Goal: Information Seeking & Learning: Learn about a topic

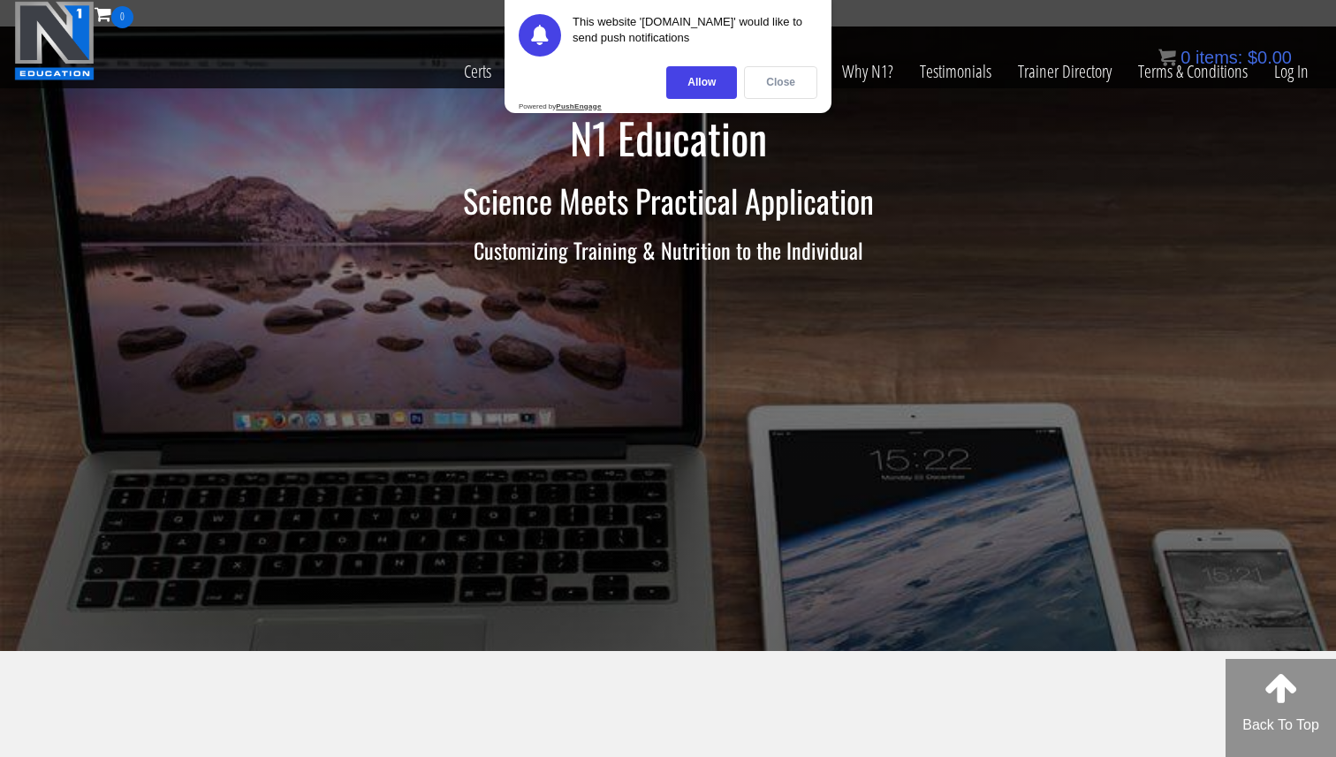
click at [777, 73] on div "Close" at bounding box center [780, 82] width 73 height 33
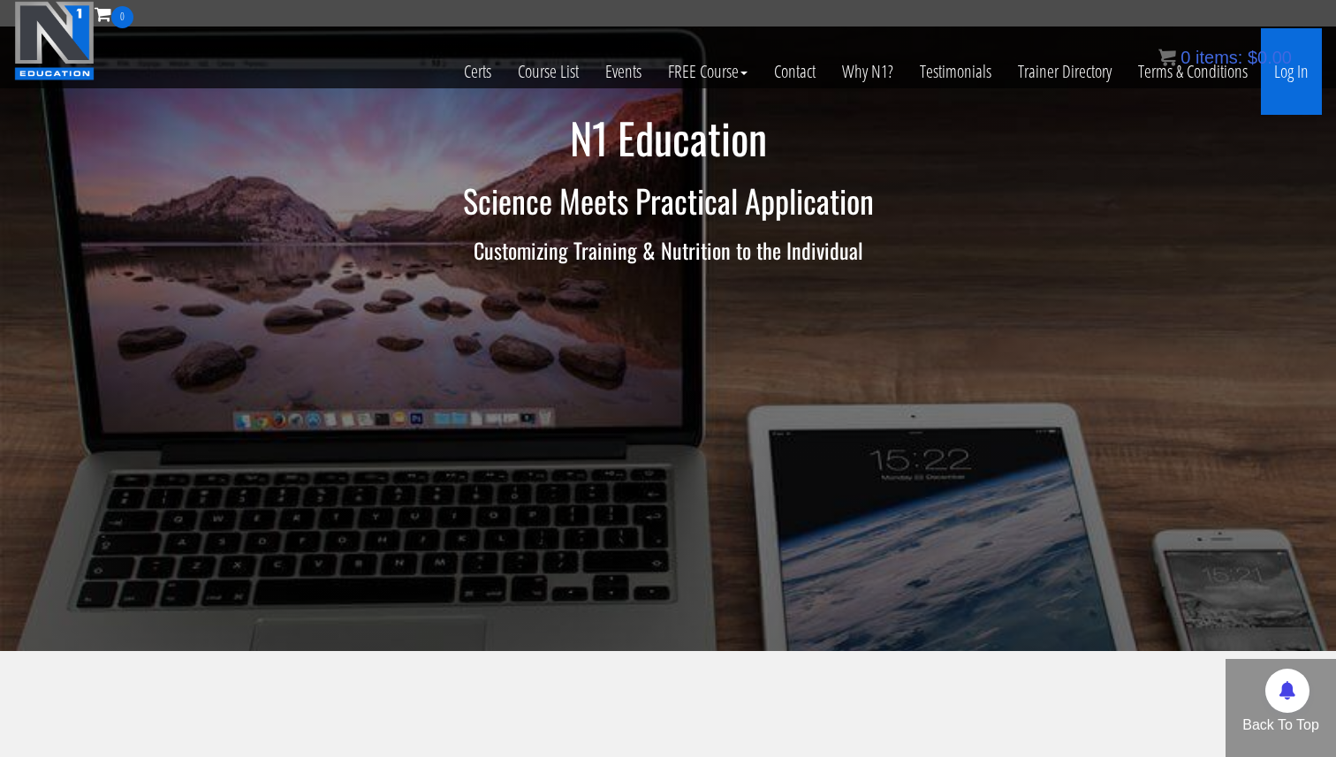
click at [1289, 72] on link "Log In" at bounding box center [1291, 71] width 61 height 87
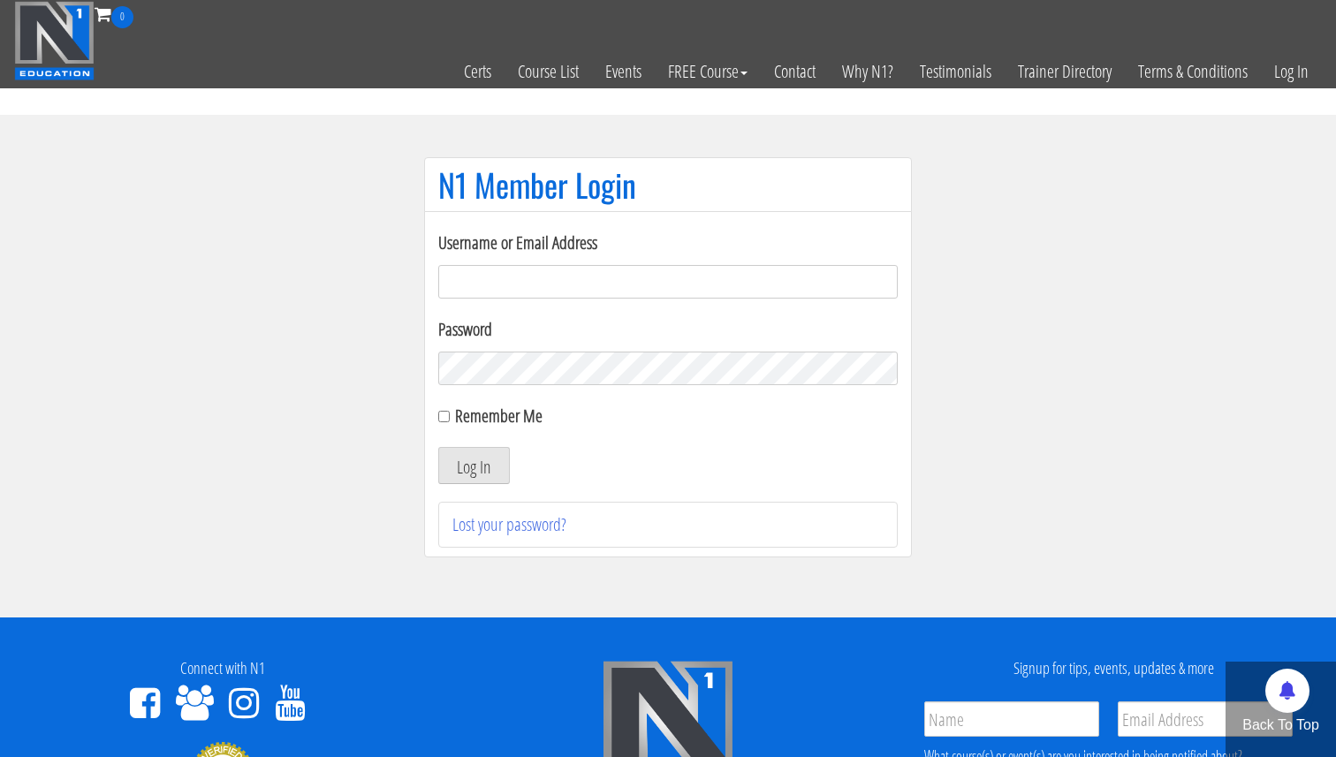
click at [636, 277] on input "Username or Email Address" at bounding box center [667, 282] width 459 height 34
type input "academy@physica.cl"
click at [478, 468] on button "Log In" at bounding box center [474, 465] width 72 height 37
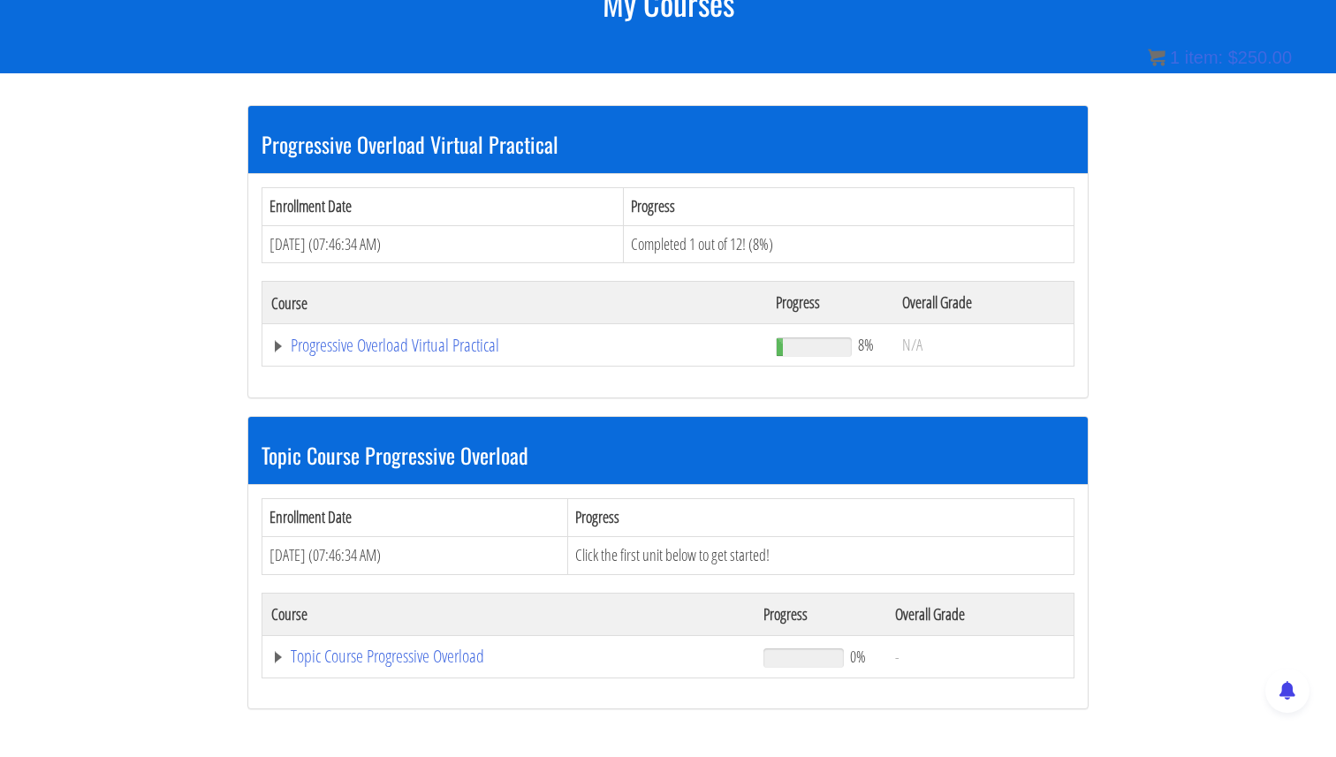
scroll to position [287, 0]
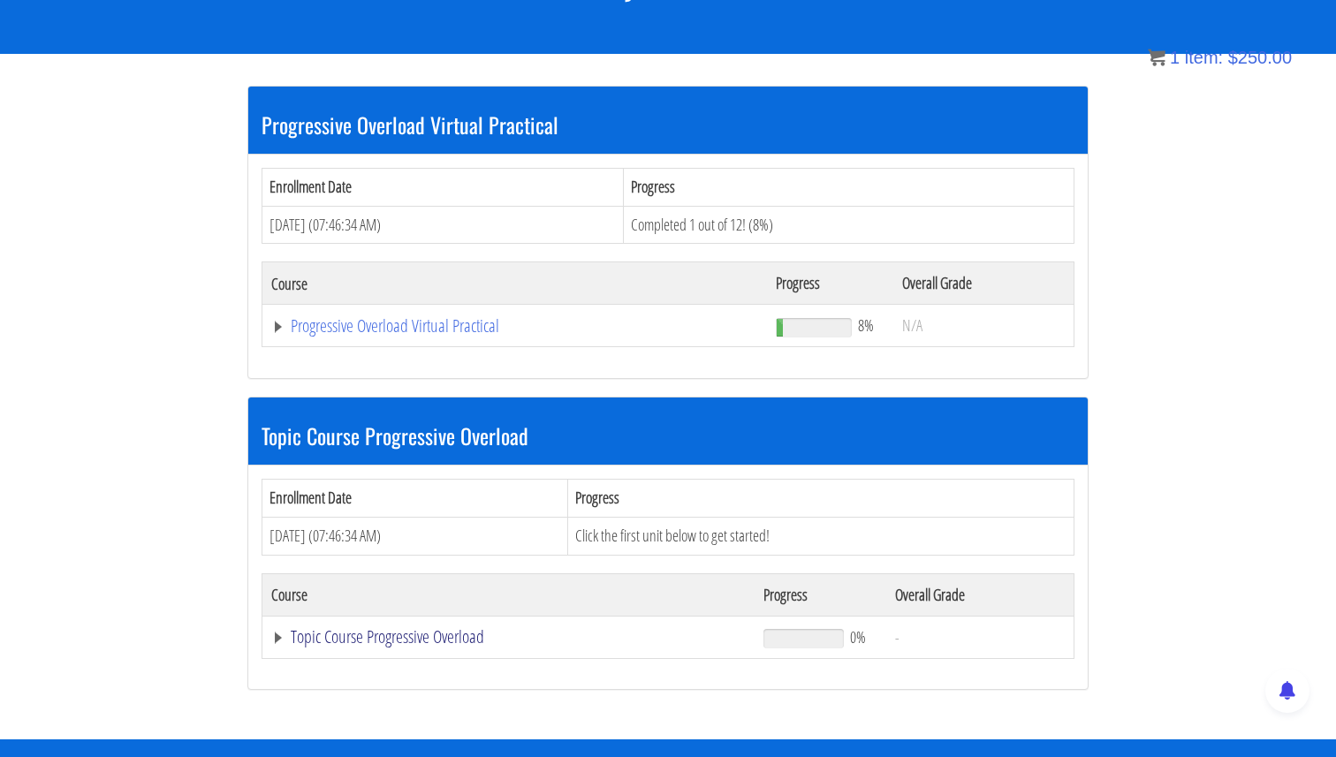
click at [425, 335] on link "Topic Course Progressive Overload" at bounding box center [514, 326] width 487 height 18
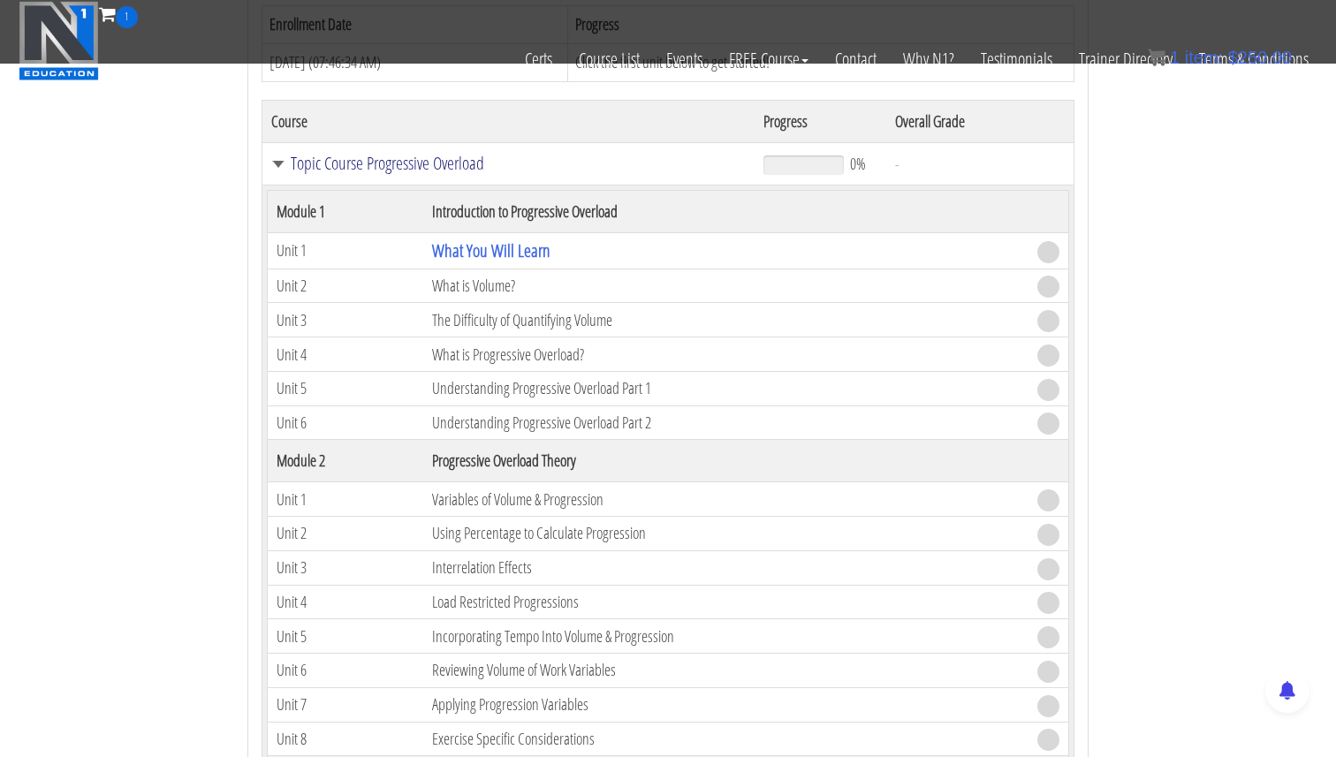
scroll to position [590, 0]
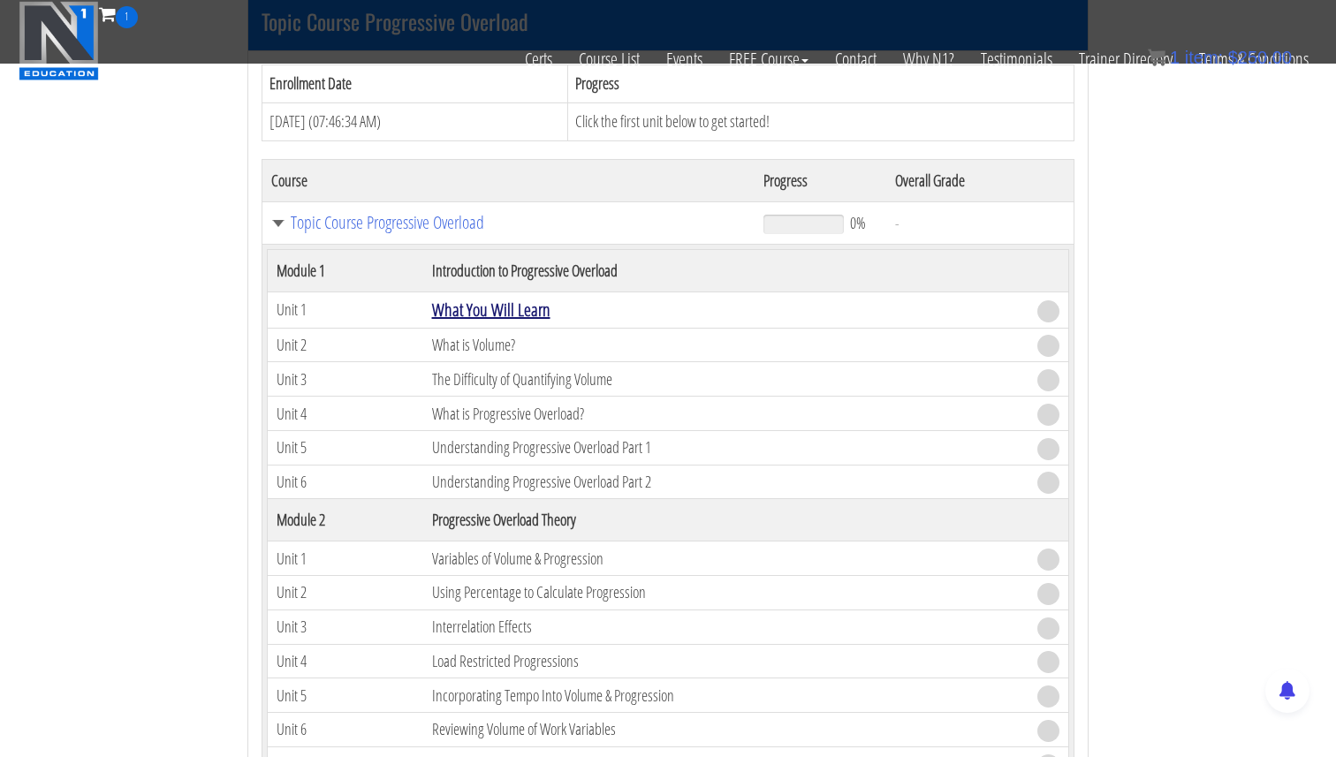
click at [500, 312] on link "What You Will Learn" at bounding box center [491, 310] width 118 height 24
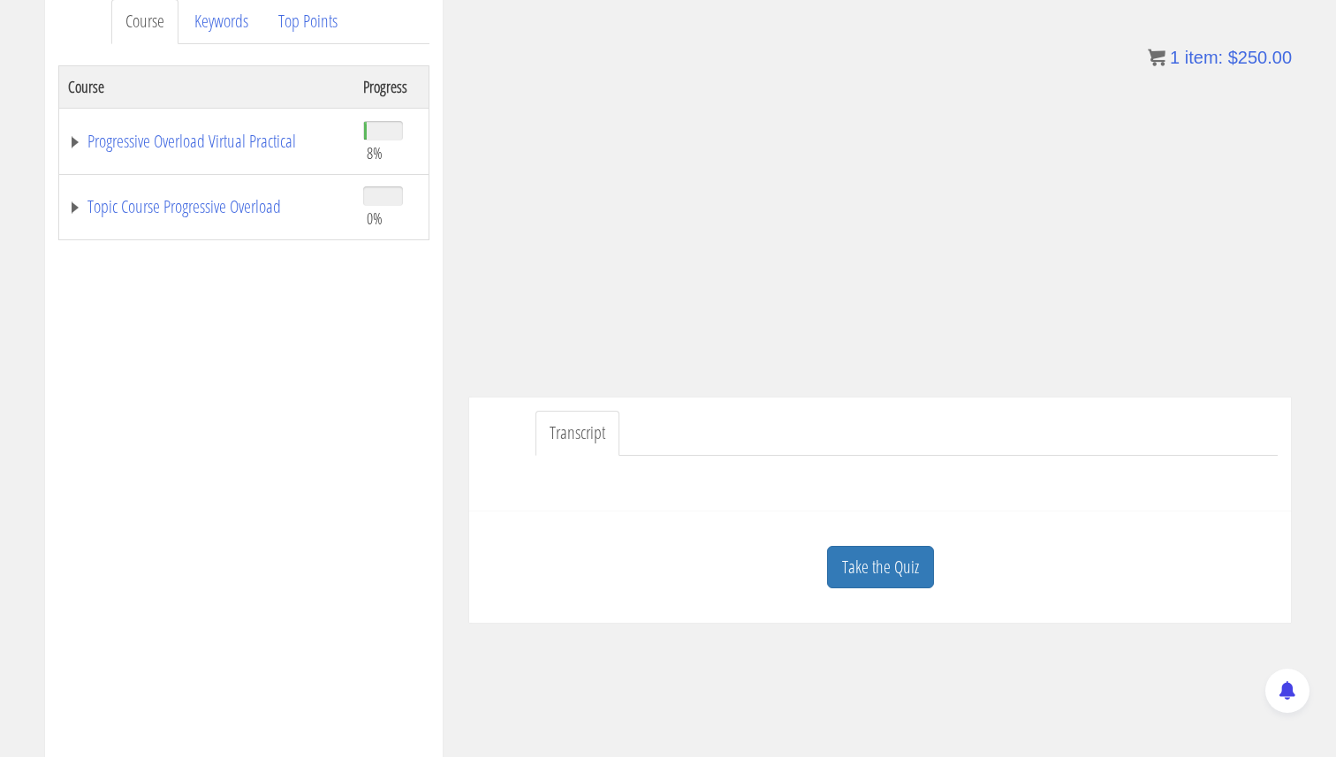
scroll to position [259, 0]
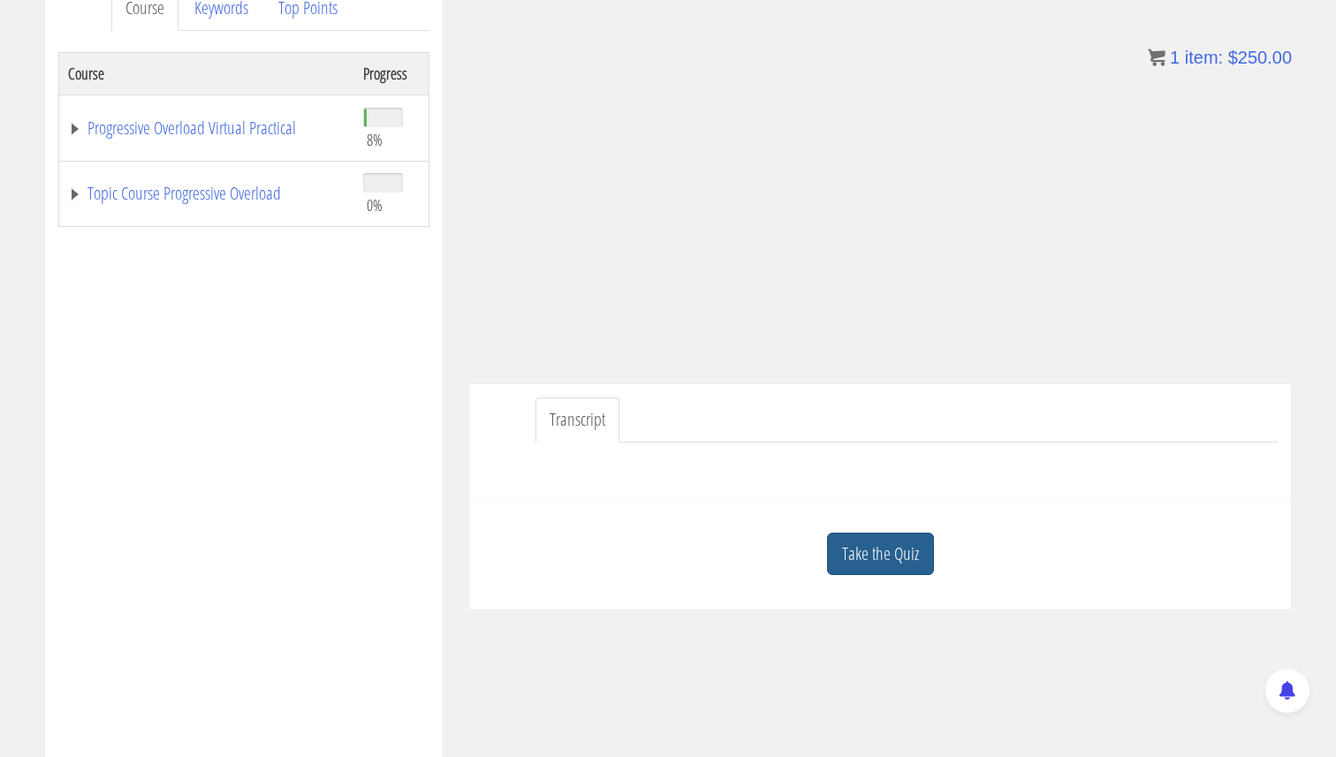
click at [890, 553] on link "Take the Quiz" at bounding box center [880, 554] width 107 height 43
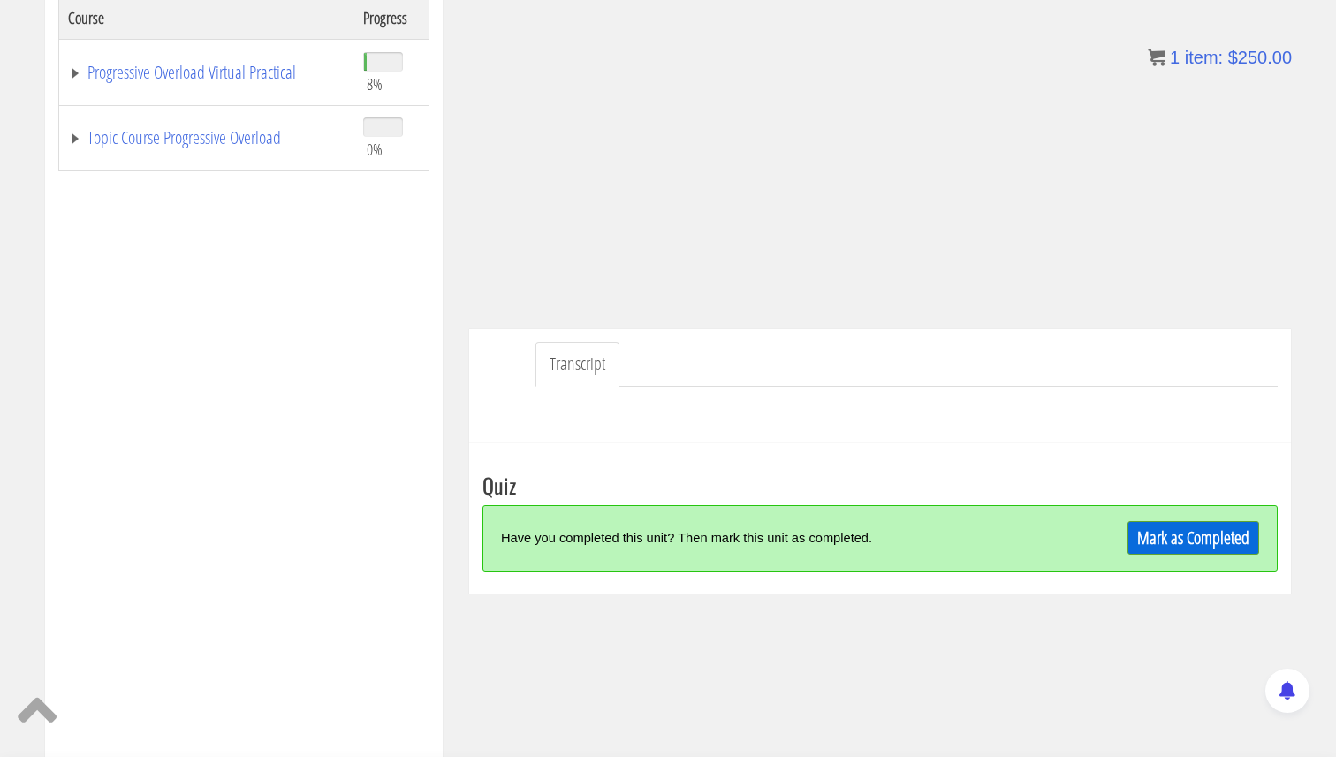
scroll to position [317, 0]
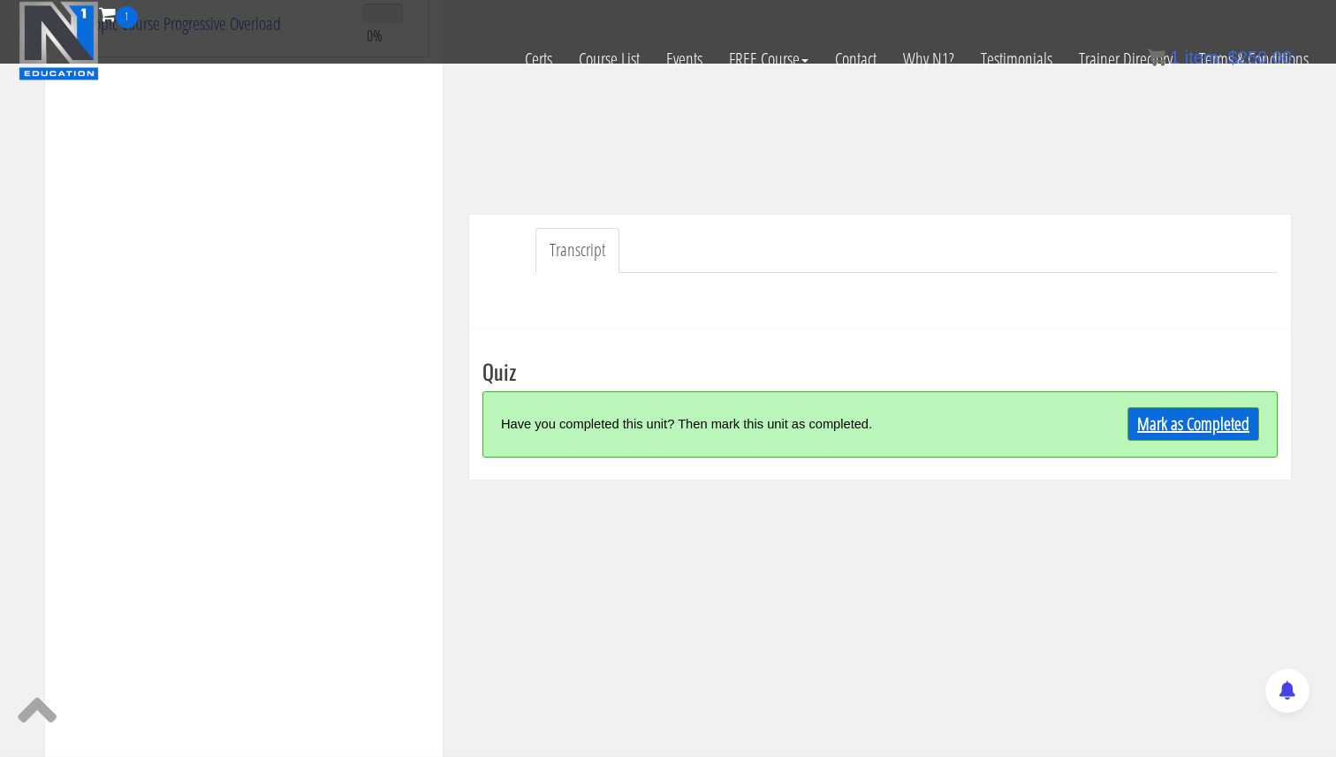
click at [1174, 429] on link "Mark as Completed" at bounding box center [1193, 424] width 132 height 34
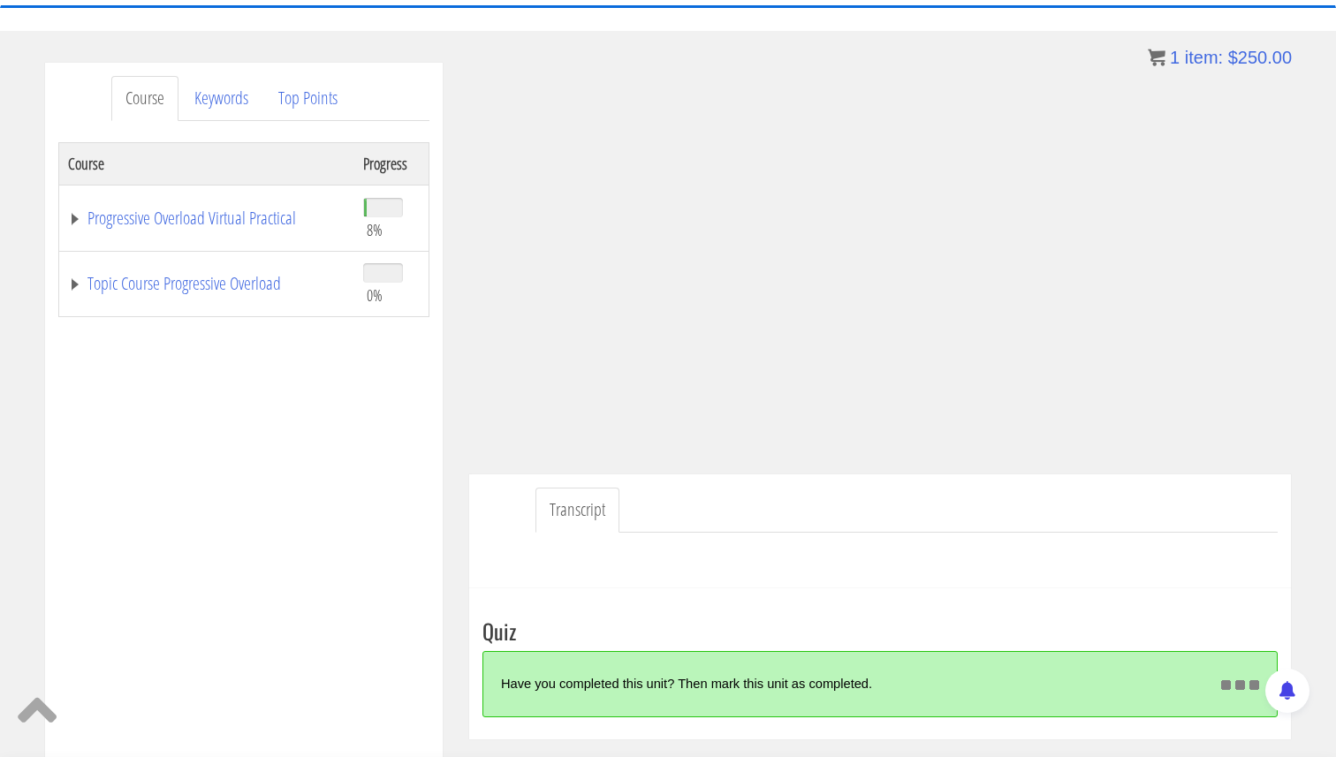
scroll to position [193, 0]
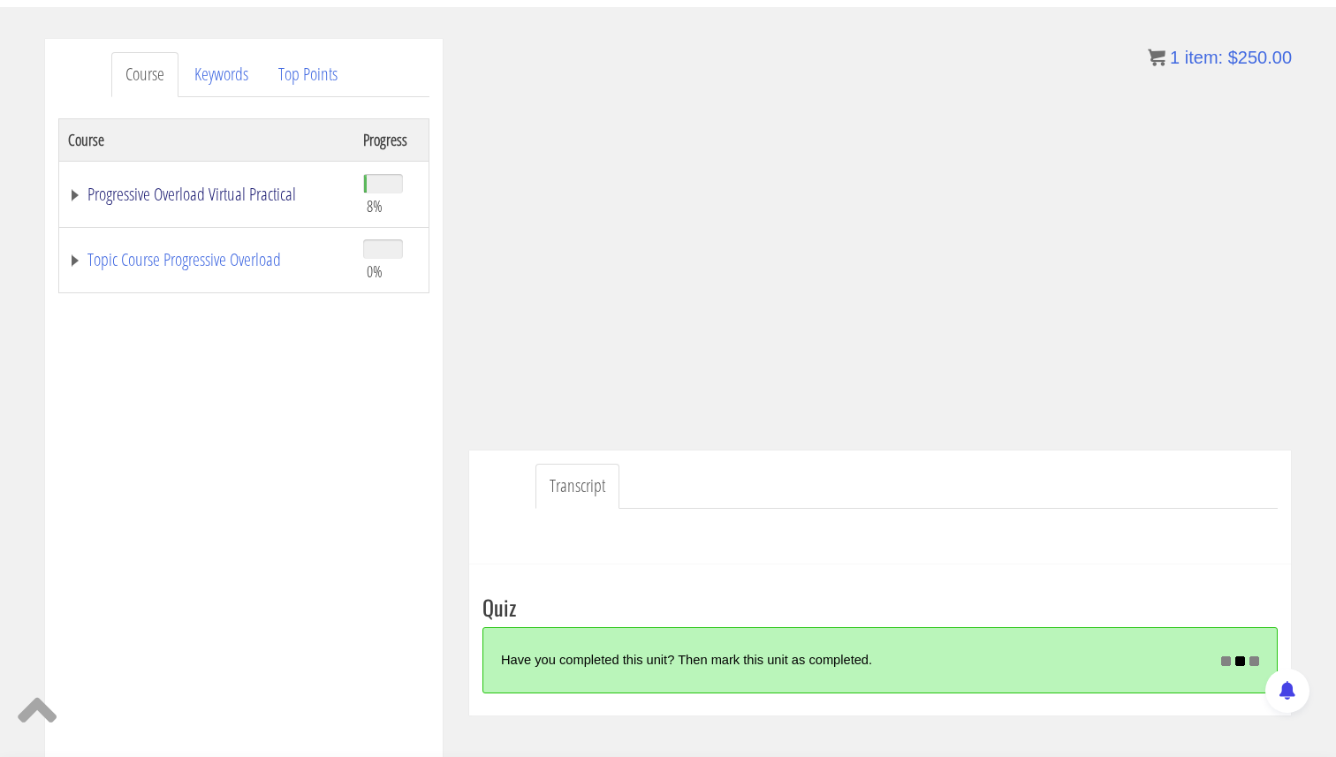
click at [76, 190] on link "Progressive Overload Virtual Practical" at bounding box center [206, 195] width 277 height 18
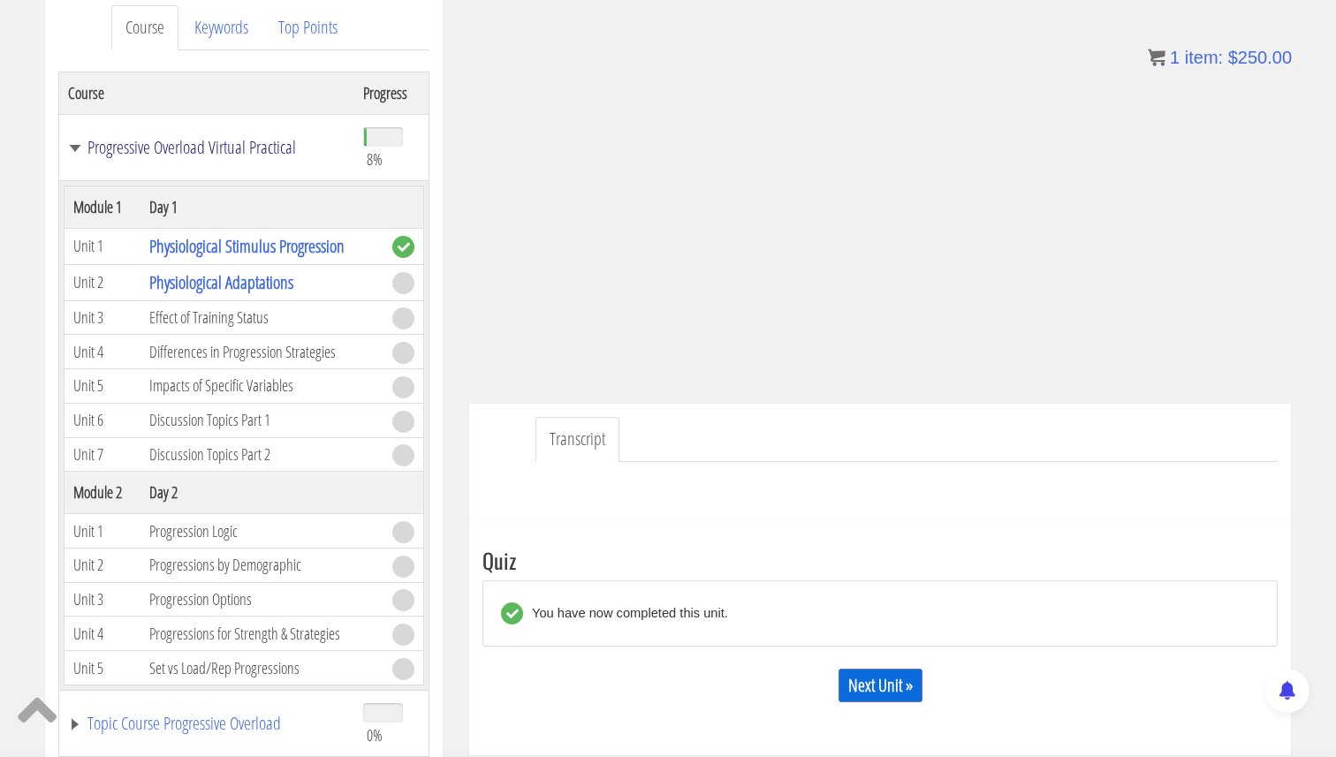
scroll to position [241, 0]
click at [240, 242] on link "Physiological Stimulus Progression" at bounding box center [246, 244] width 195 height 24
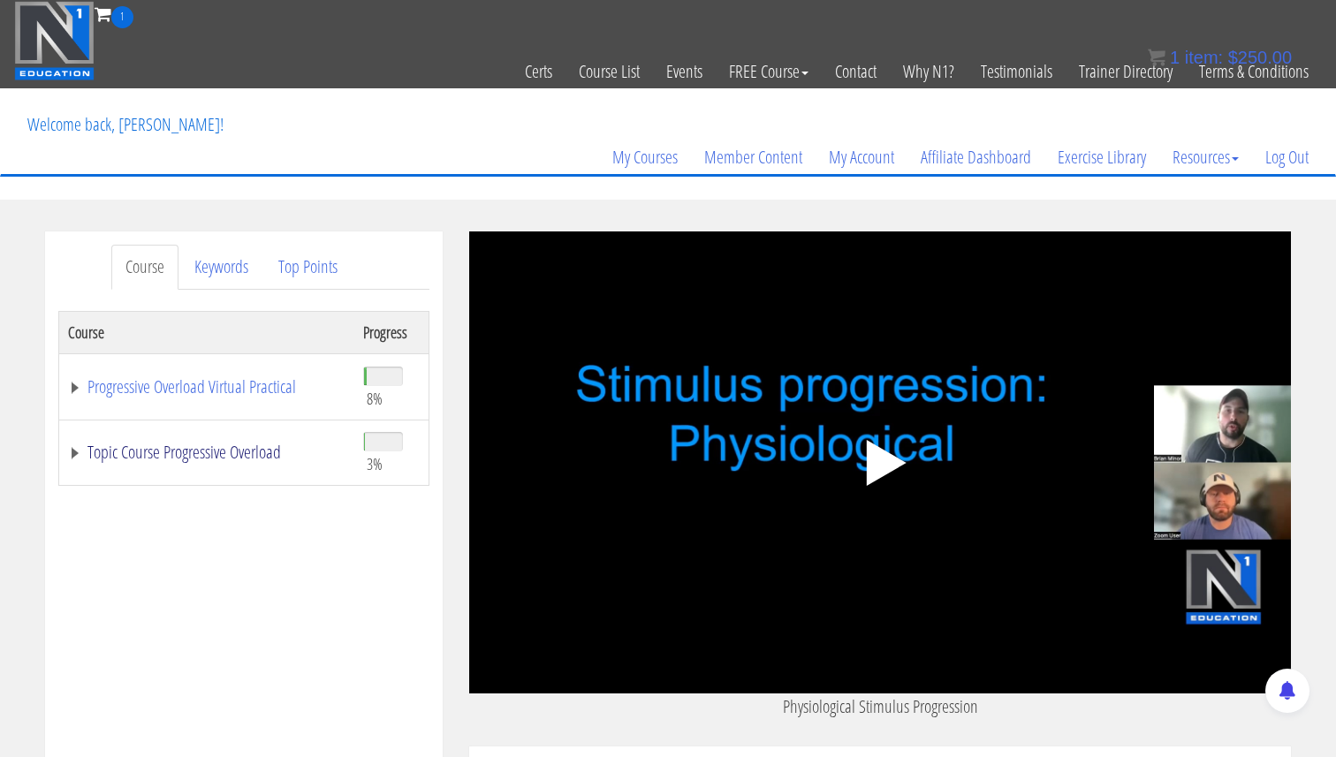
click at [78, 454] on link "Topic Course Progressive Overload" at bounding box center [206, 452] width 277 height 18
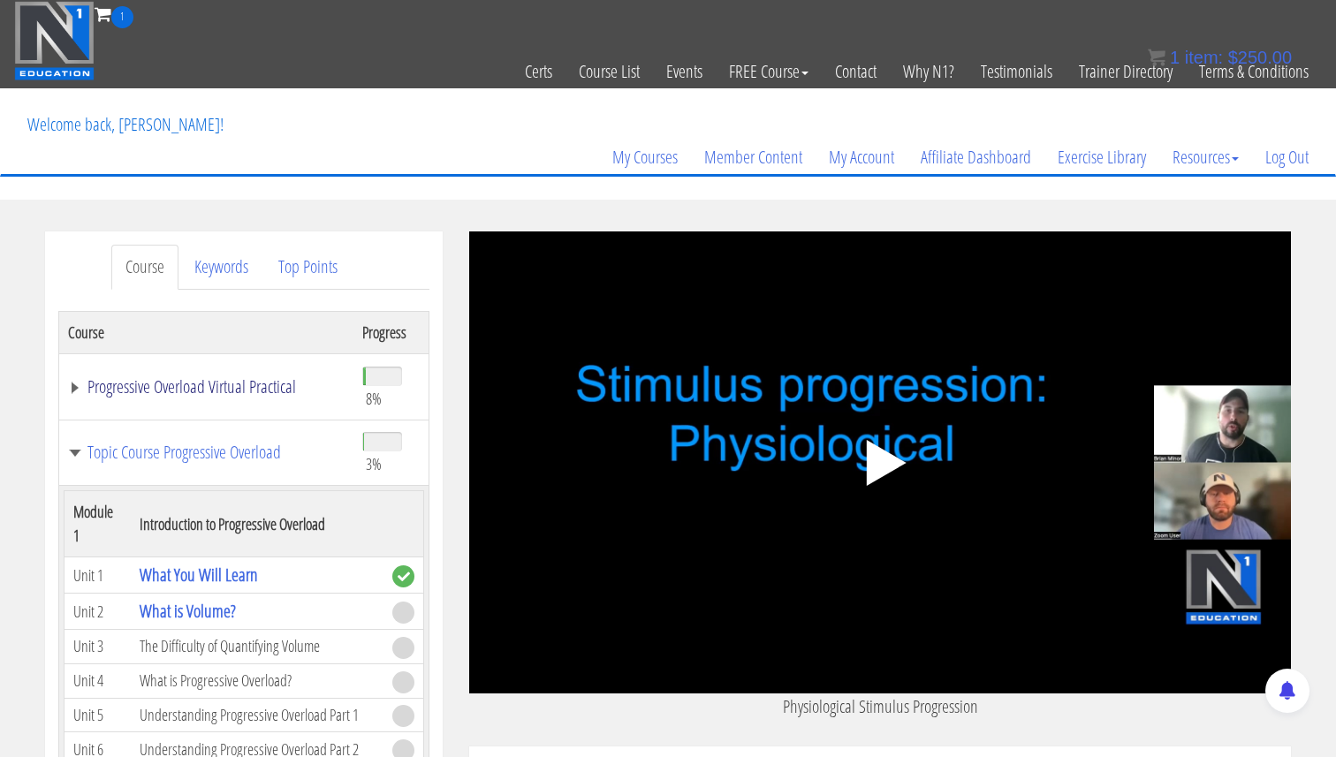
click at [72, 389] on link "Progressive Overload Virtual Practical" at bounding box center [206, 387] width 277 height 18
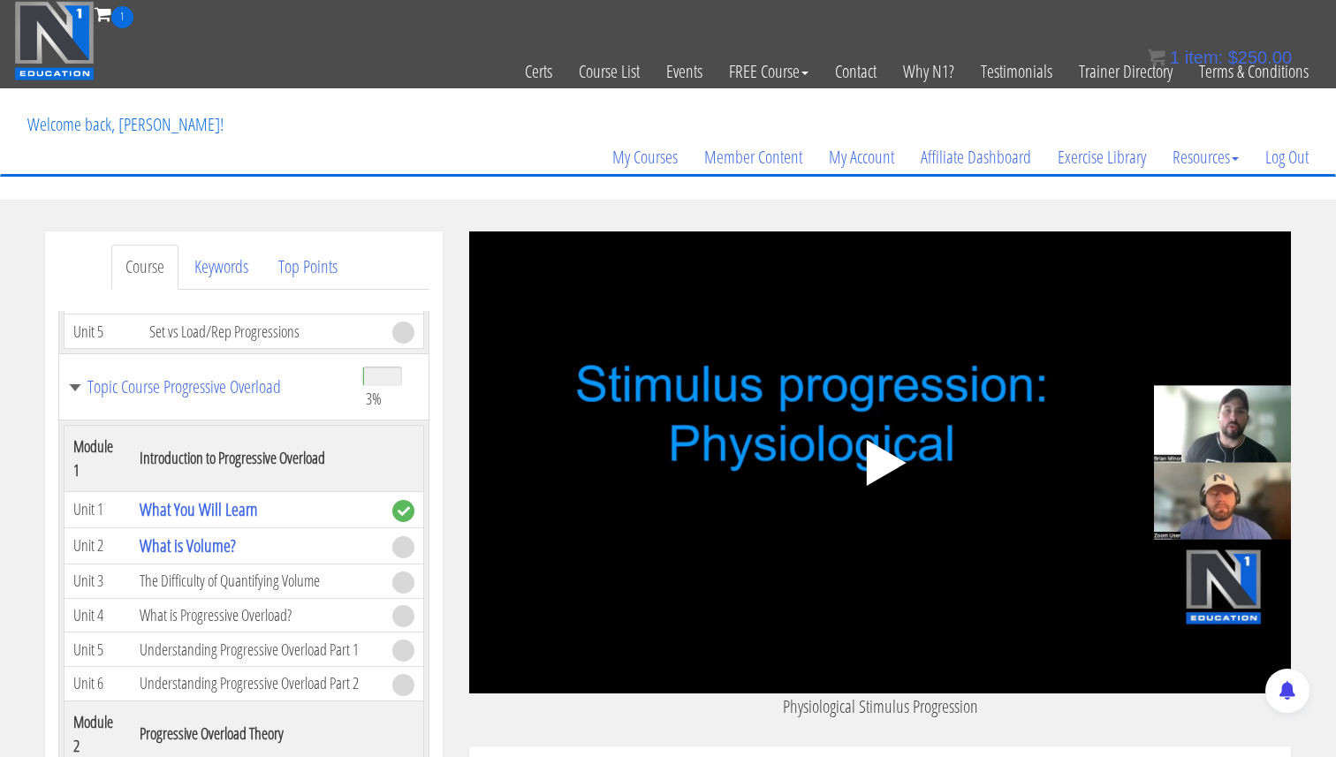
scroll to position [648, 0]
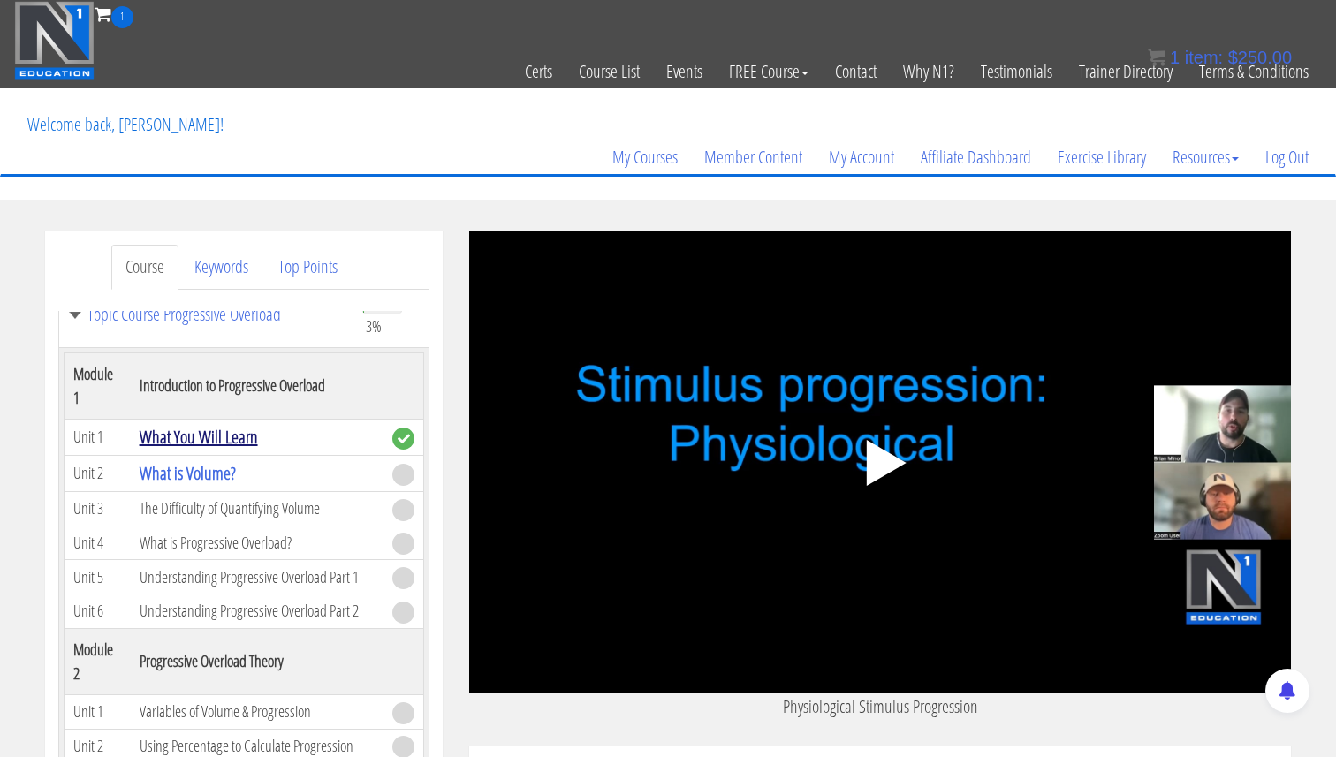
click at [179, 436] on link "What You Will Learn" at bounding box center [199, 437] width 118 height 24
click at [200, 477] on link "What is Volume?" at bounding box center [188, 473] width 96 height 24
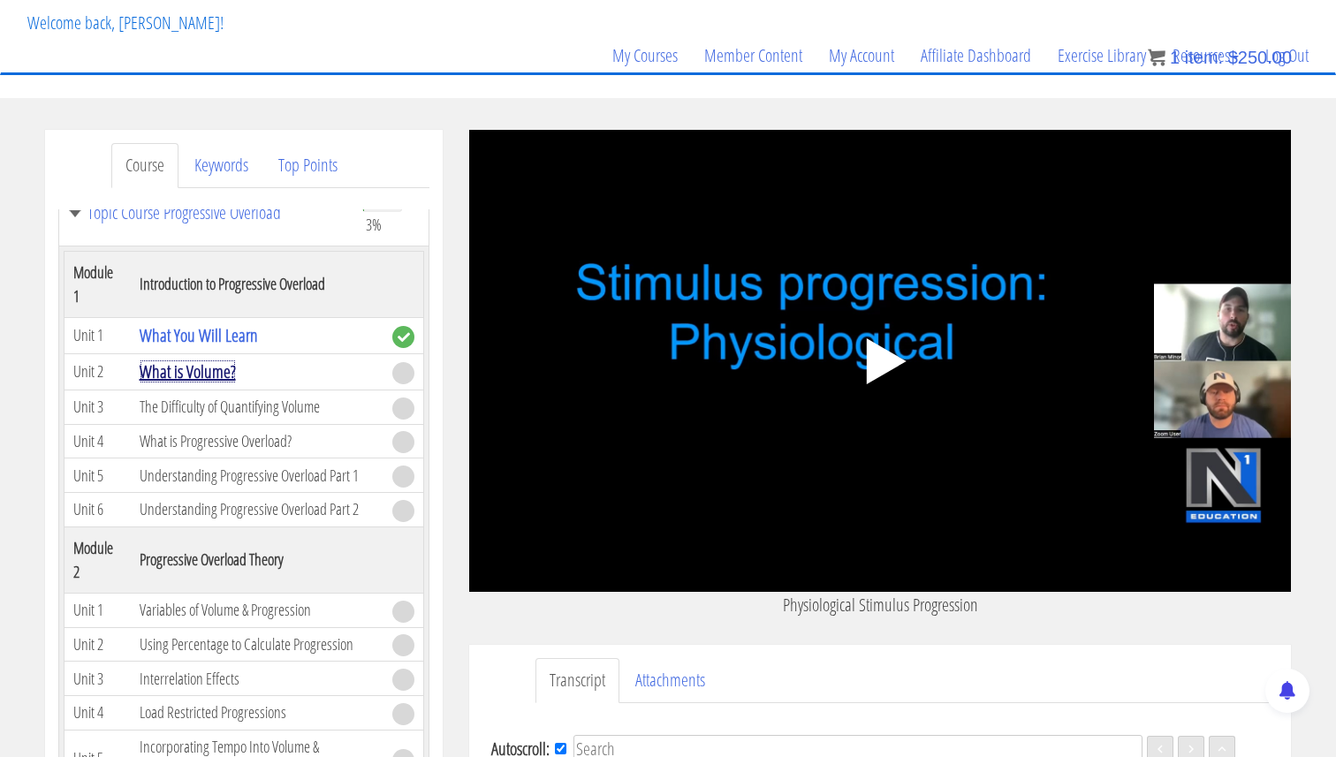
scroll to position [133, 0]
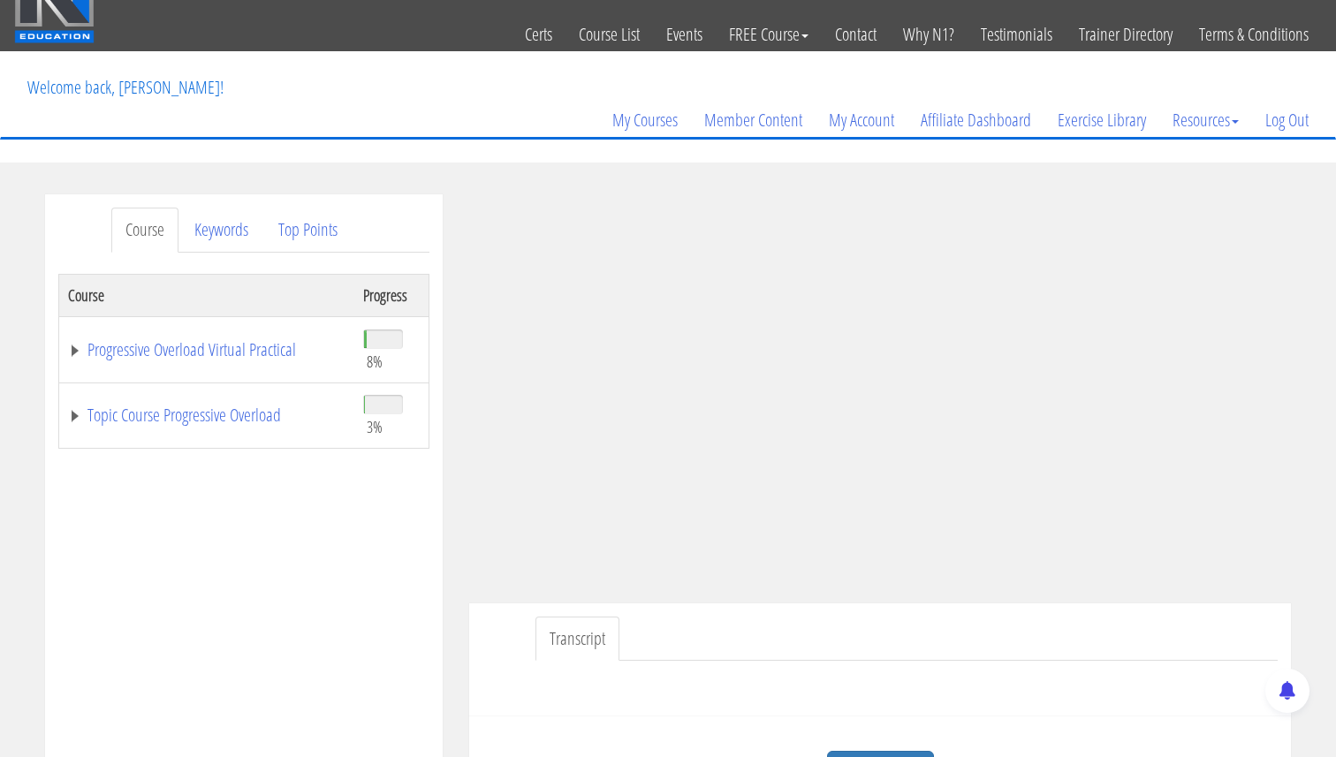
scroll to position [34, 0]
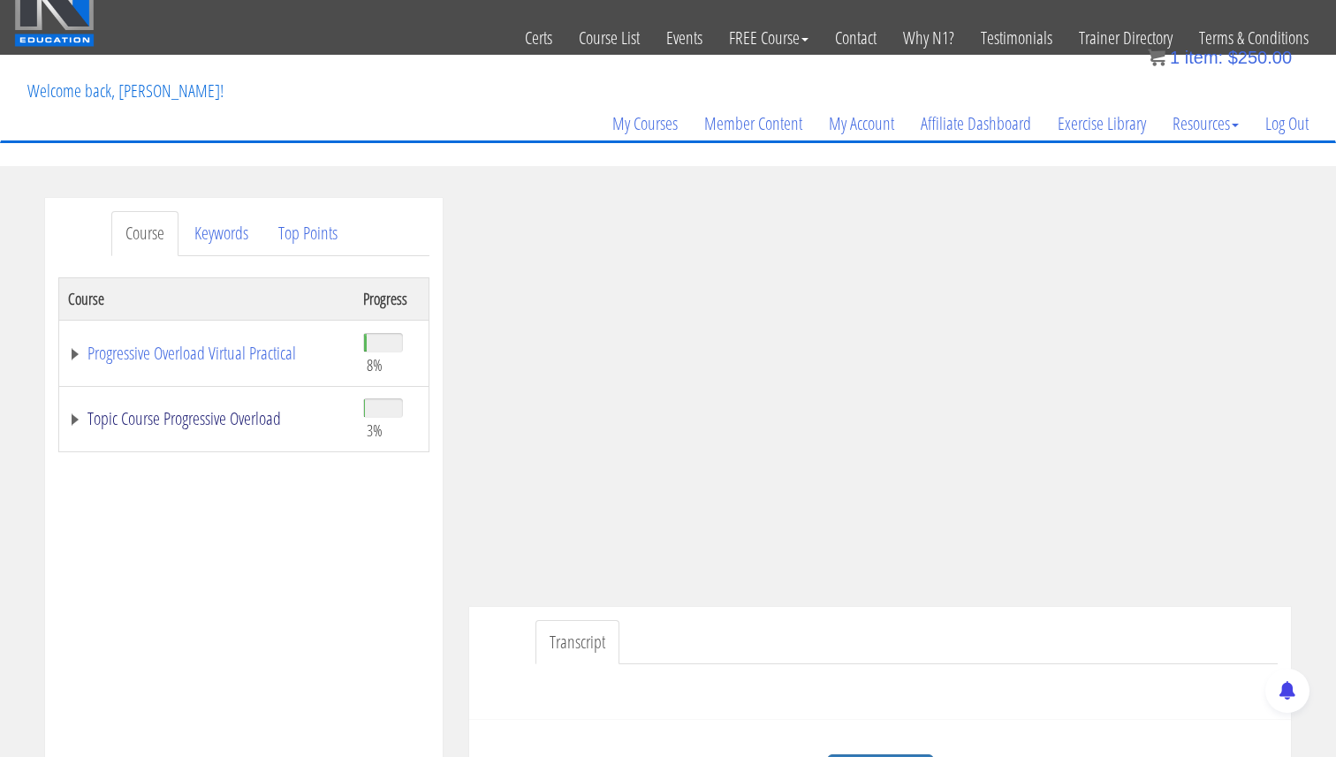
click at [76, 420] on link "Topic Course Progressive Overload" at bounding box center [206, 419] width 277 height 18
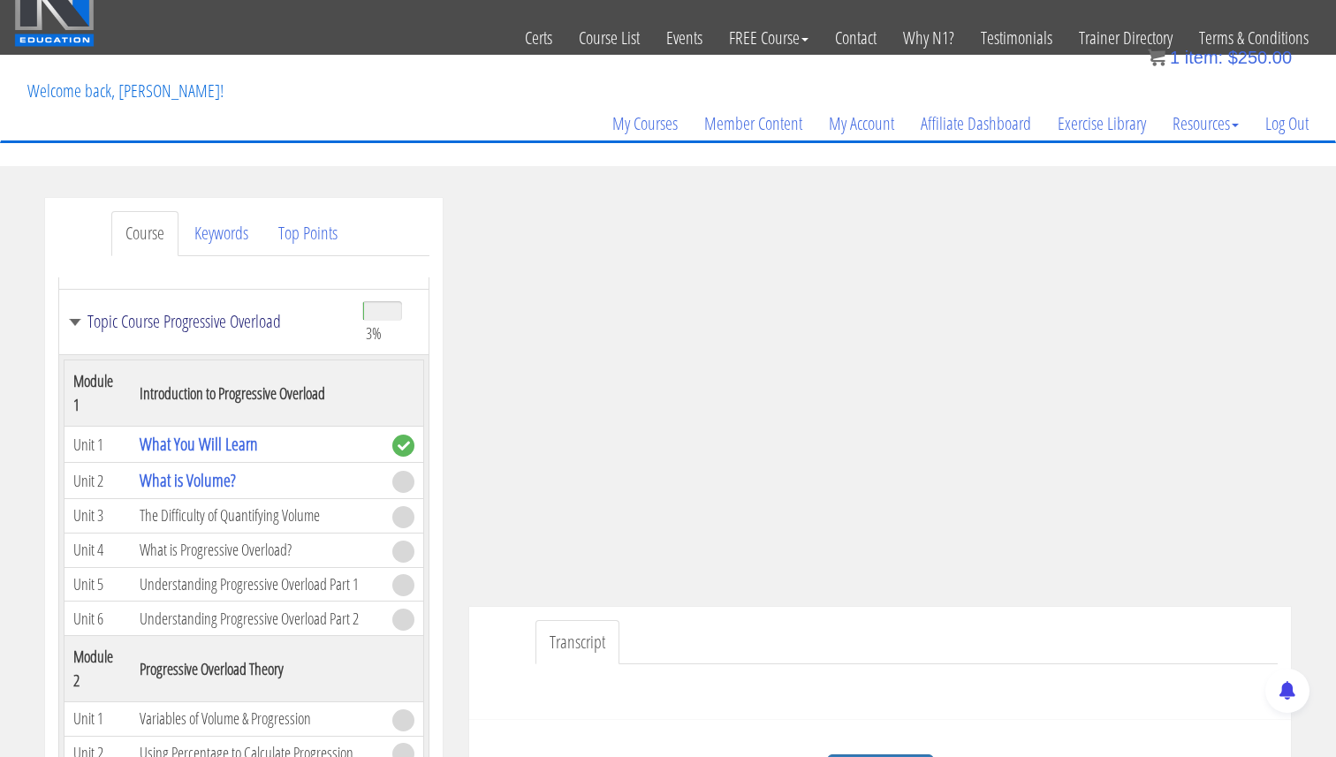
scroll to position [111, 0]
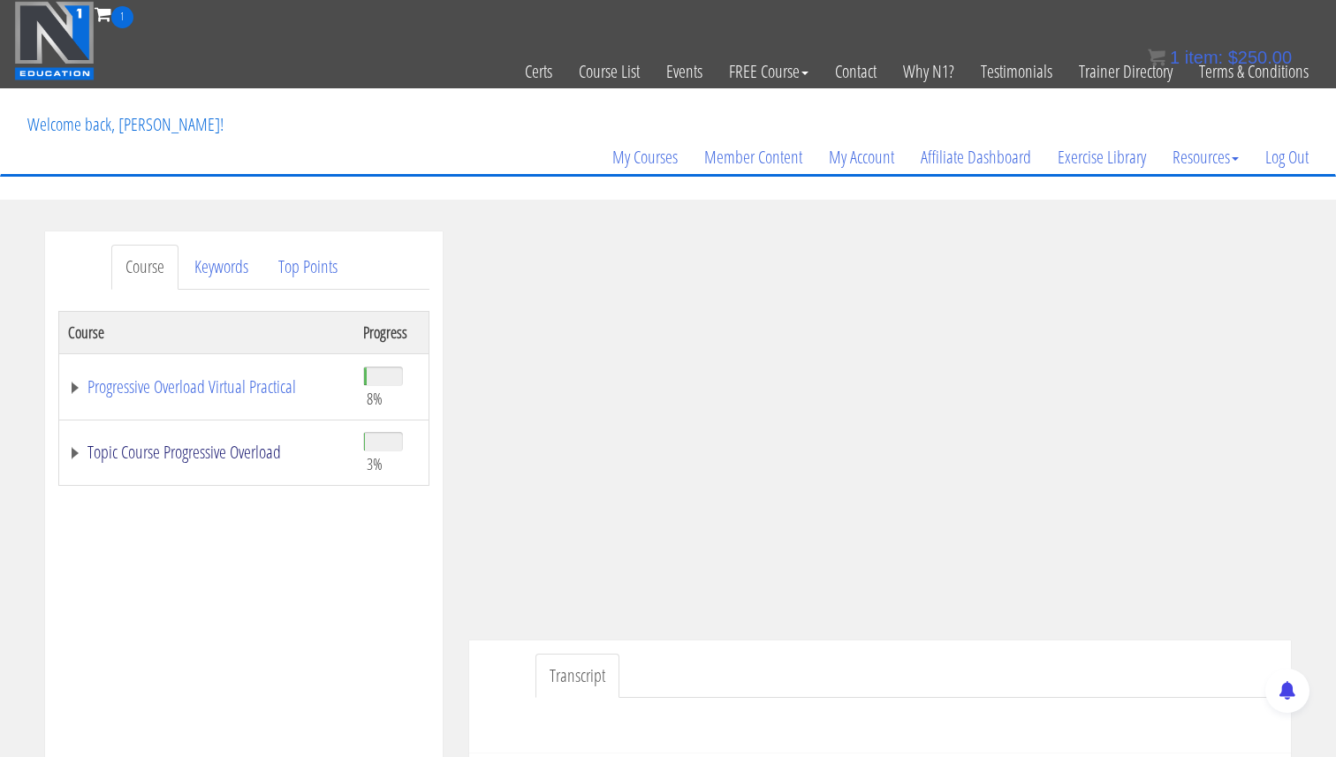
click at [70, 456] on link "Topic Course Progressive Overload" at bounding box center [206, 452] width 277 height 18
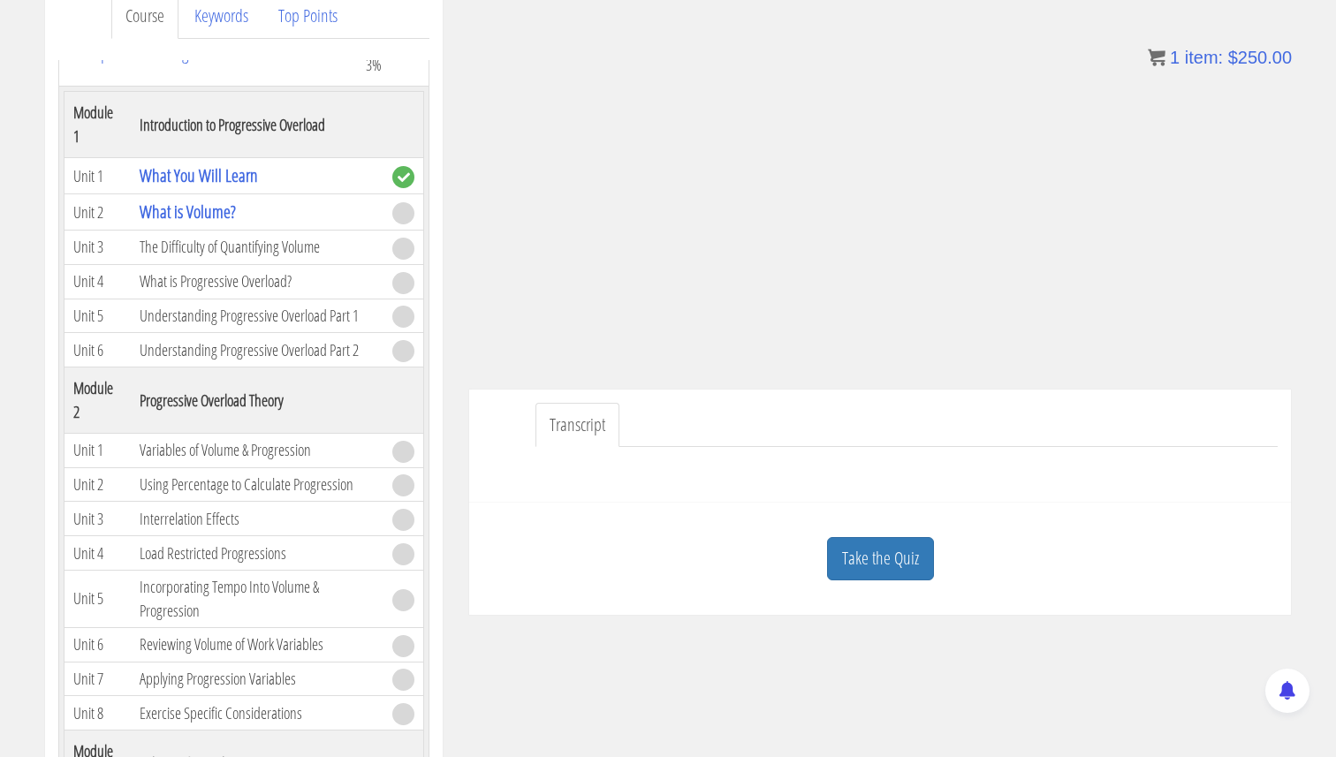
scroll to position [260, 0]
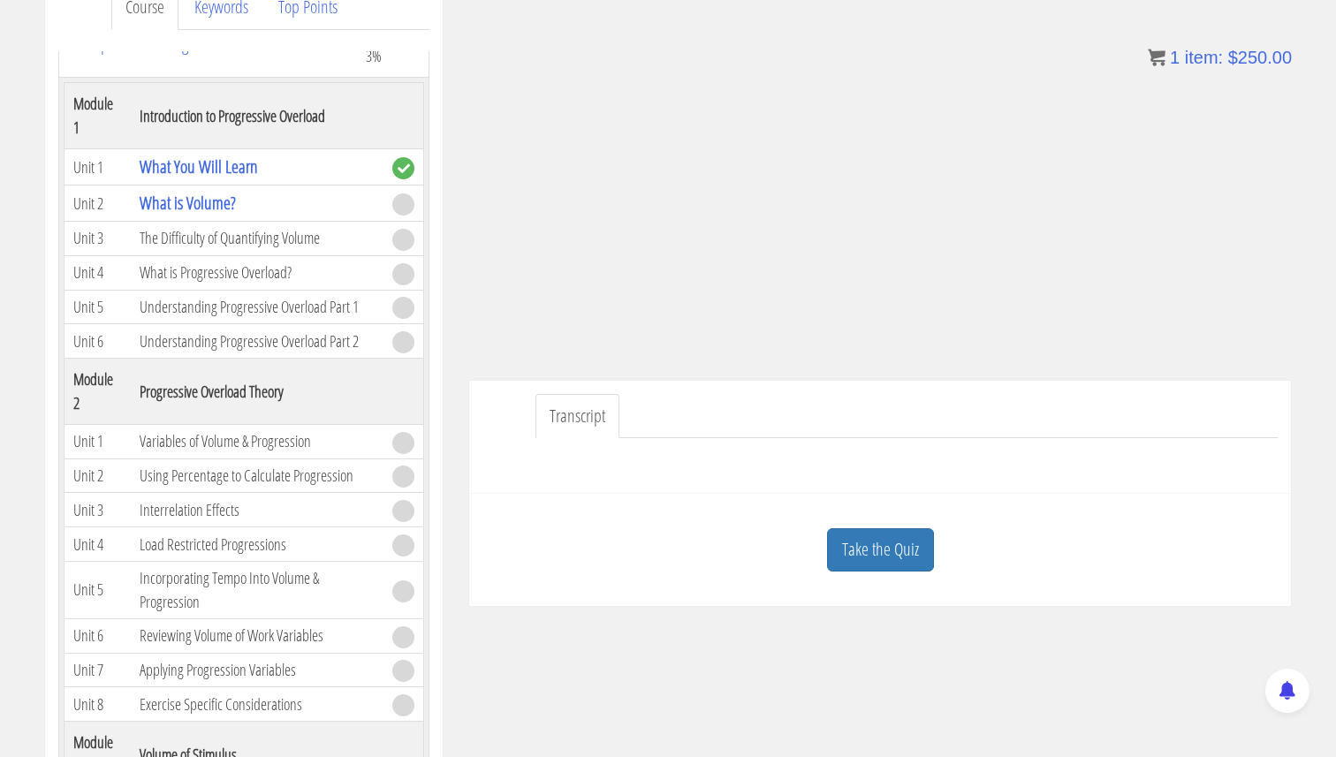
click at [583, 421] on link "Transcript" at bounding box center [577, 416] width 84 height 45
click at [576, 421] on link "Transcript" at bounding box center [577, 416] width 84 height 45
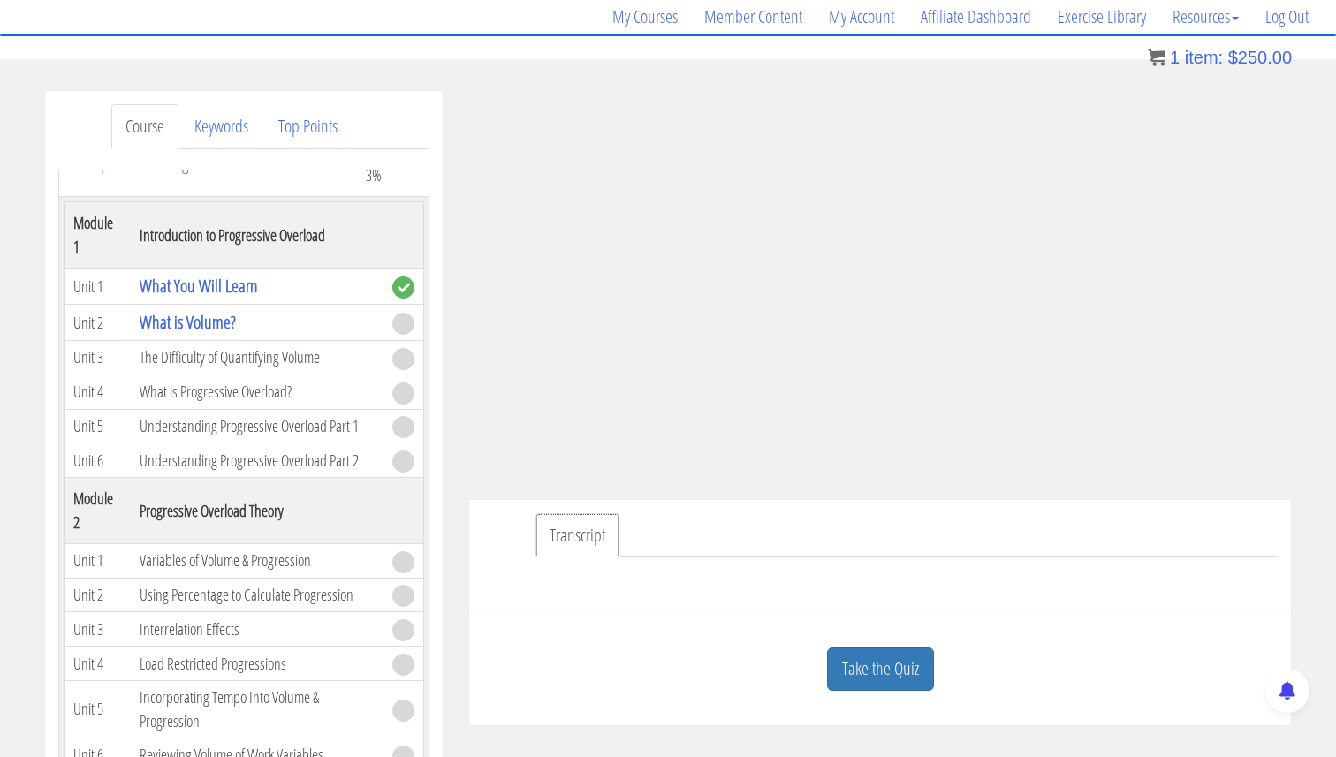
scroll to position [122, 0]
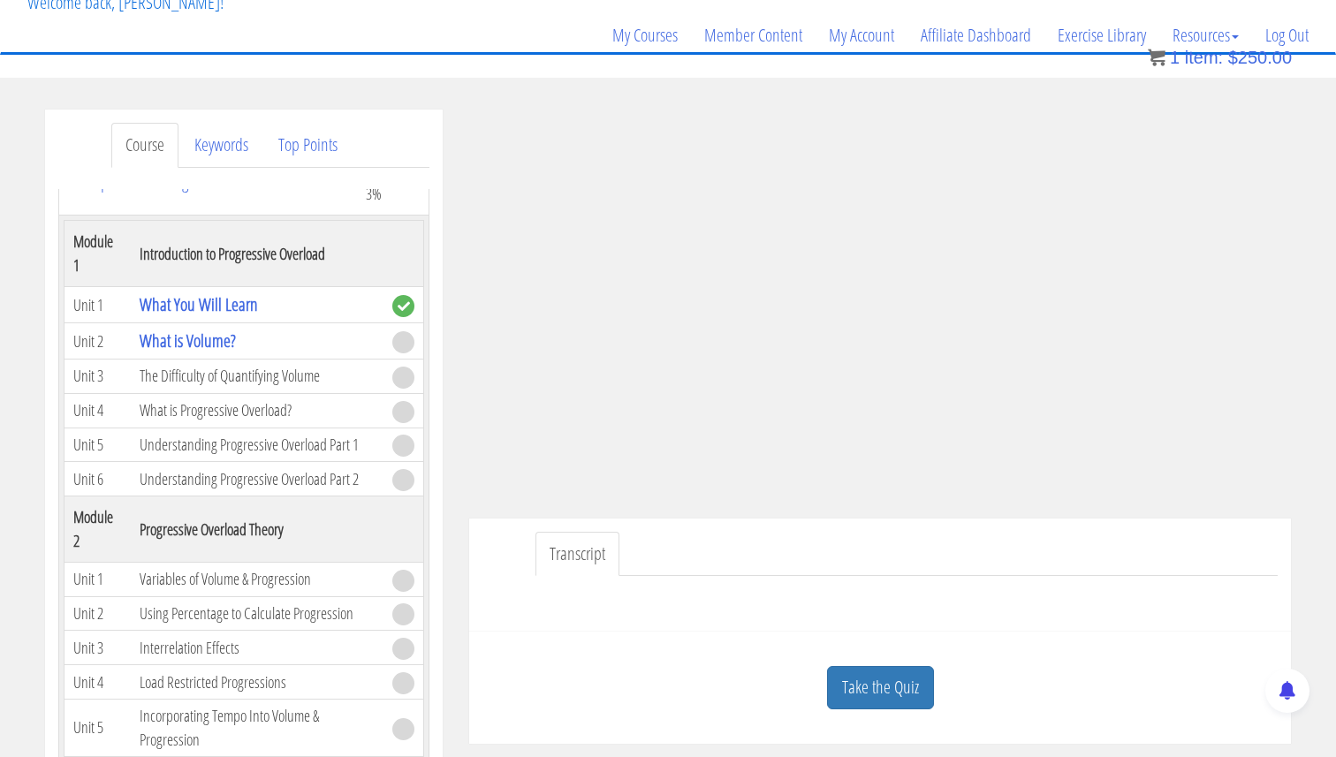
click at [881, 551] on ul "Transcript" at bounding box center [906, 554] width 742 height 45
click at [905, 693] on link "Take the Quiz" at bounding box center [880, 687] width 107 height 43
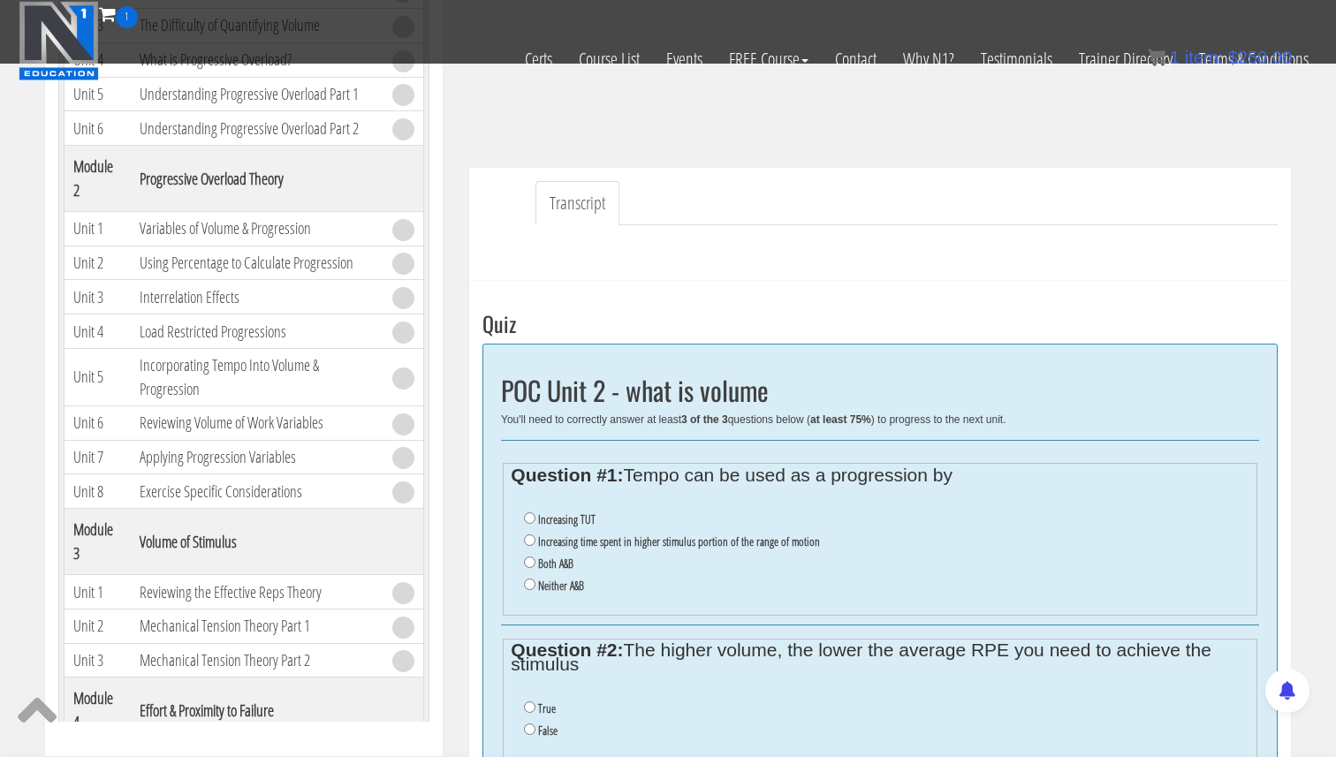
scroll to position [322, 0]
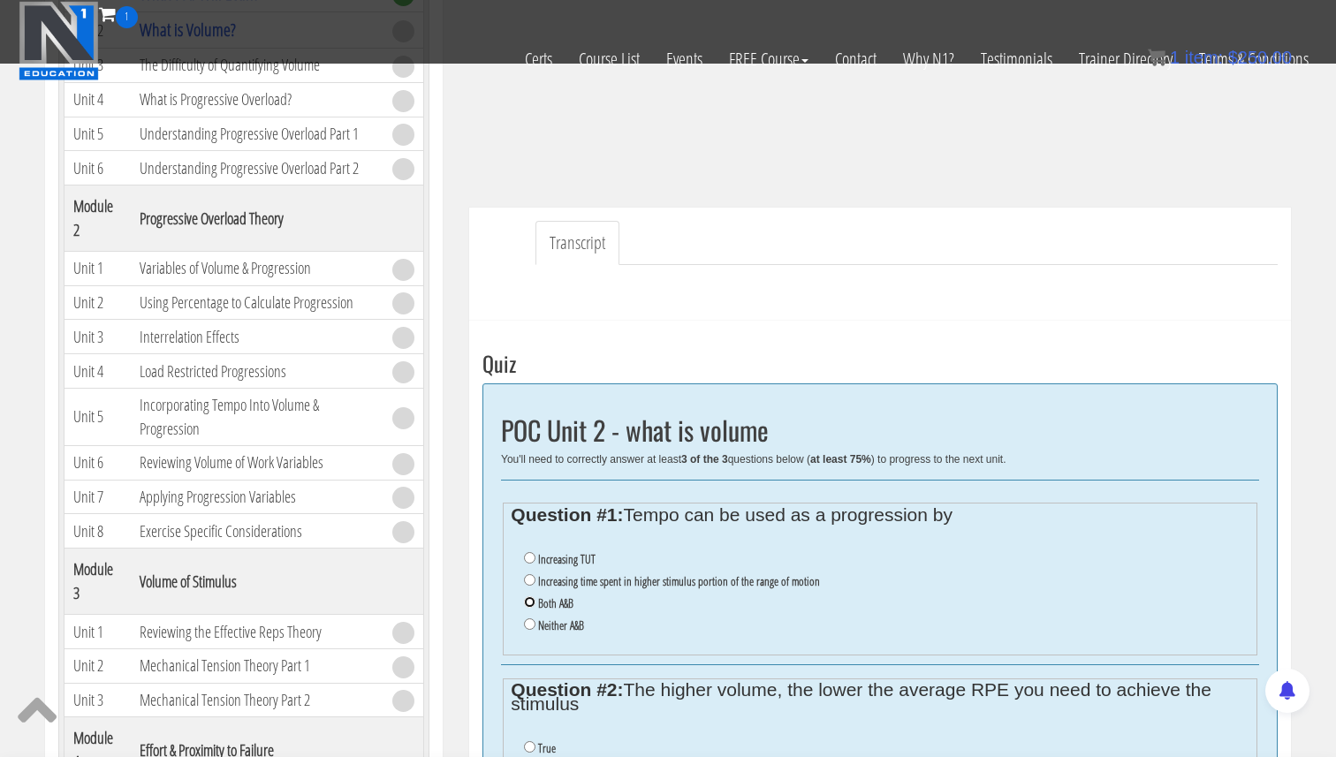
click at [533, 601] on input "Both A&B" at bounding box center [529, 601] width 11 height 11
radio input "true"
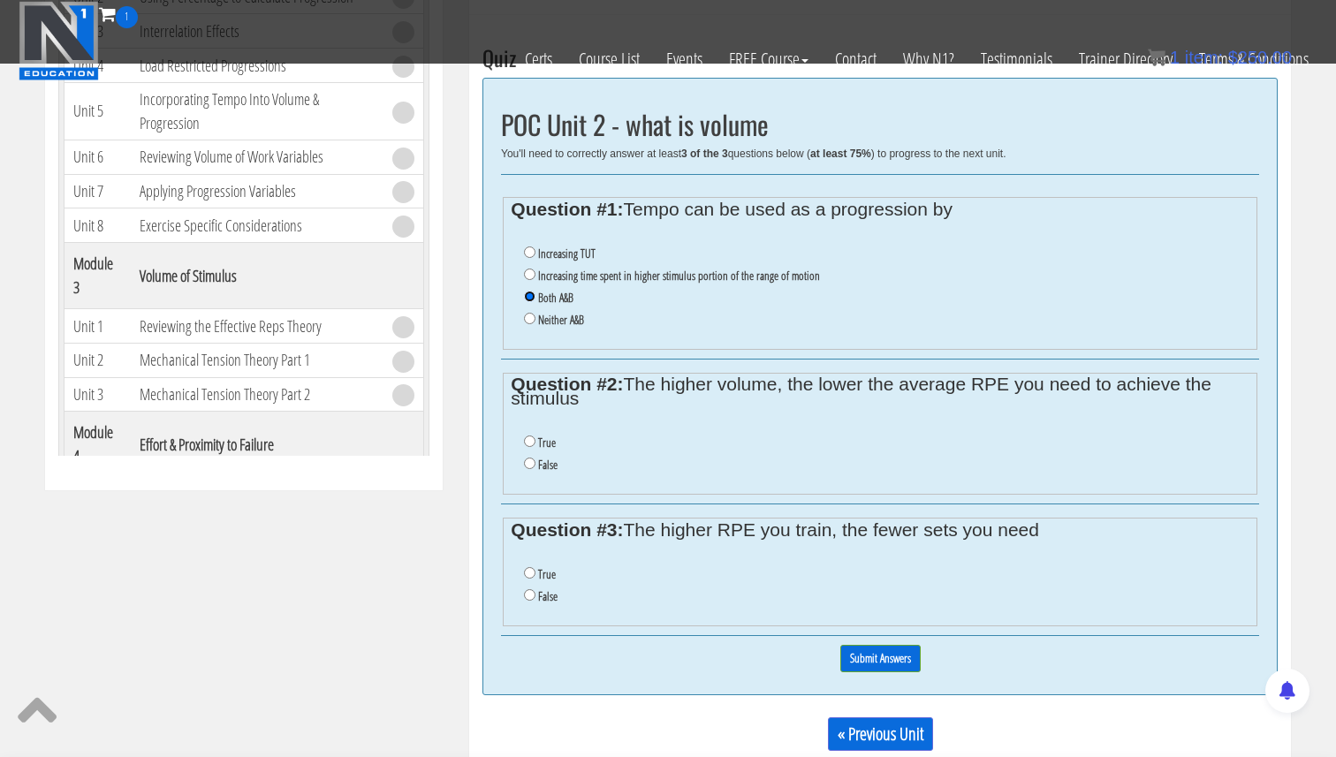
scroll to position [618, 0]
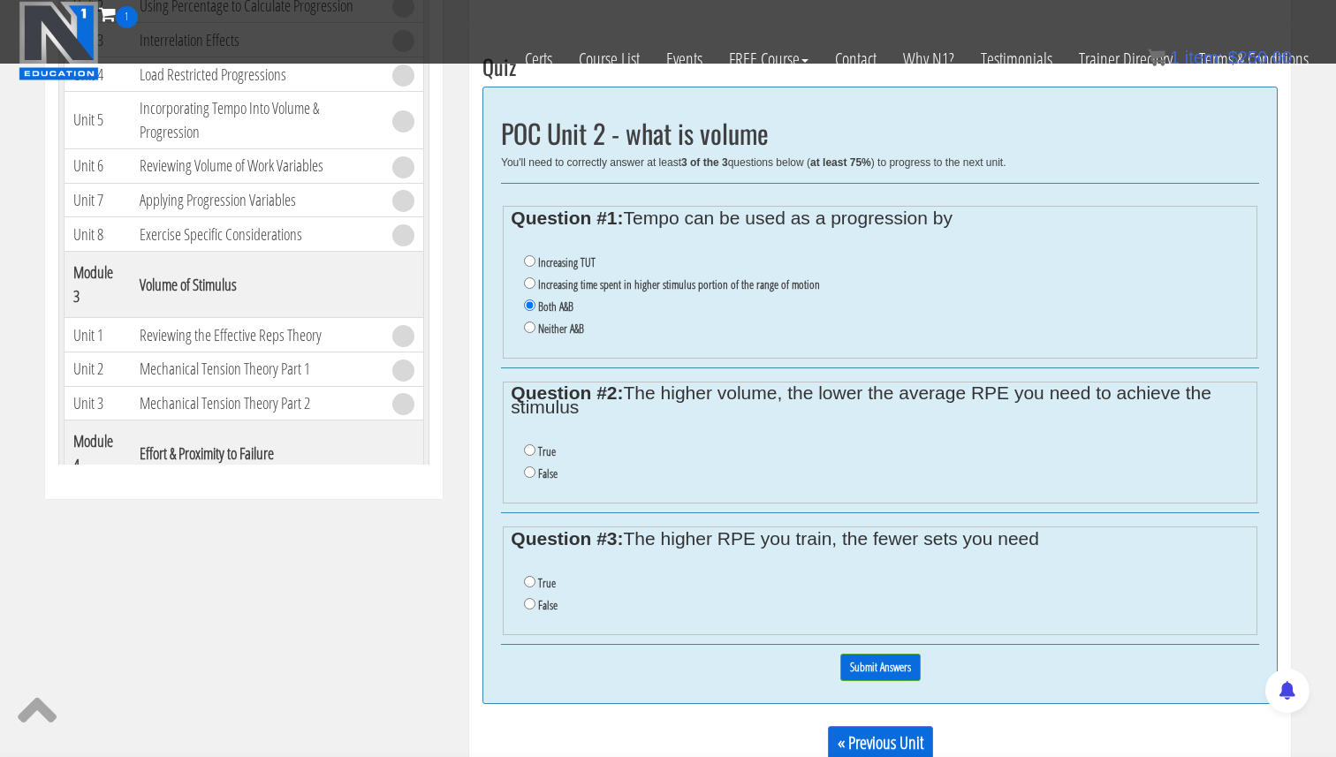
click at [521, 457] on ul "True False" at bounding box center [880, 463] width 738 height 62
click at [527, 454] on input "True" at bounding box center [529, 449] width 11 height 11
radio input "true"
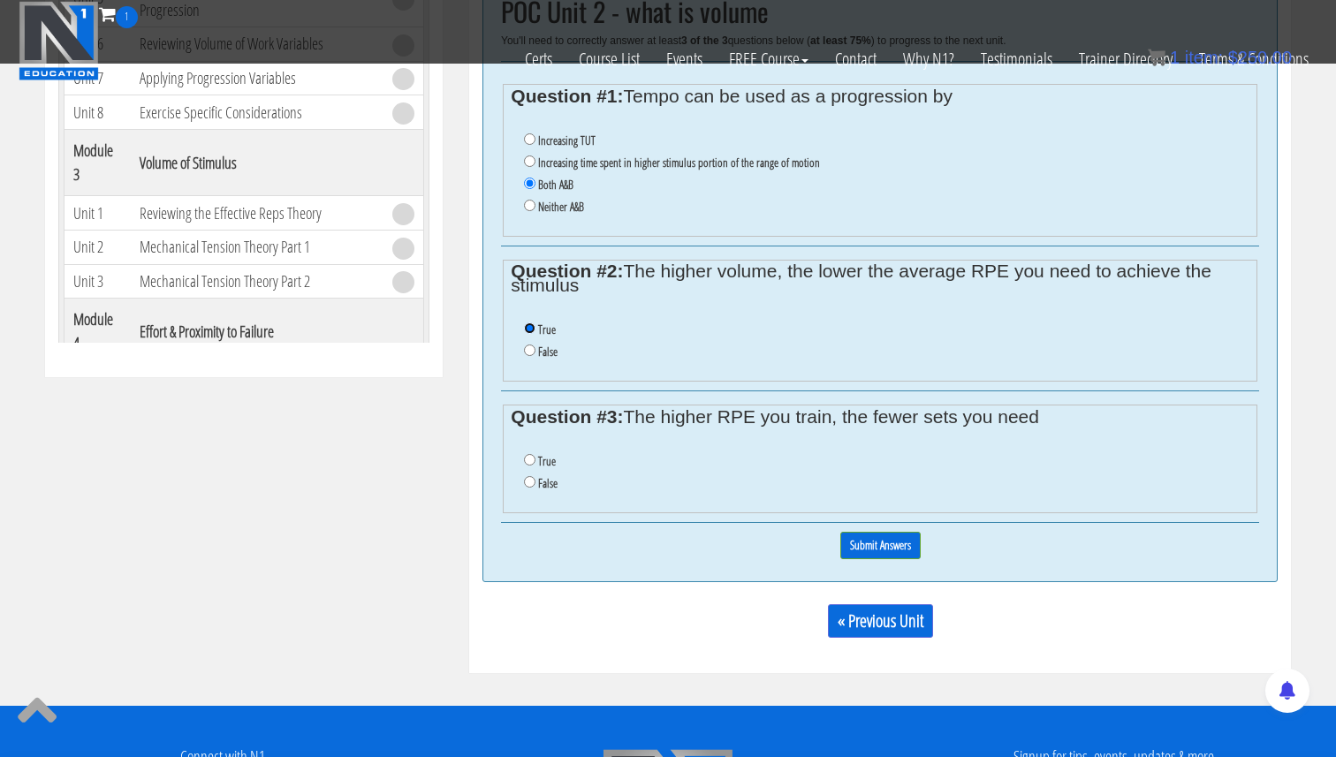
scroll to position [715, 0]
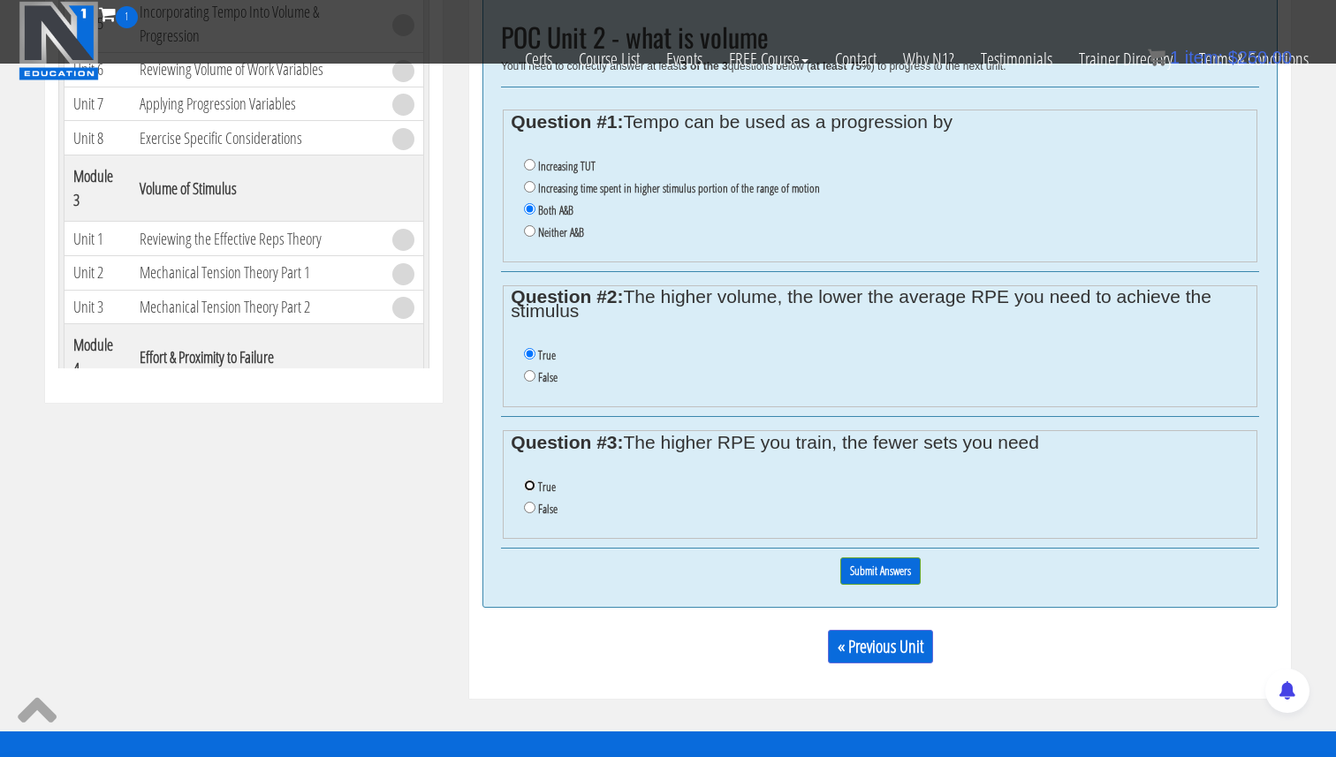
click at [533, 488] on input "True" at bounding box center [529, 485] width 11 height 11
radio input "true"
click at [904, 575] on input "Submit Answers" at bounding box center [880, 570] width 80 height 27
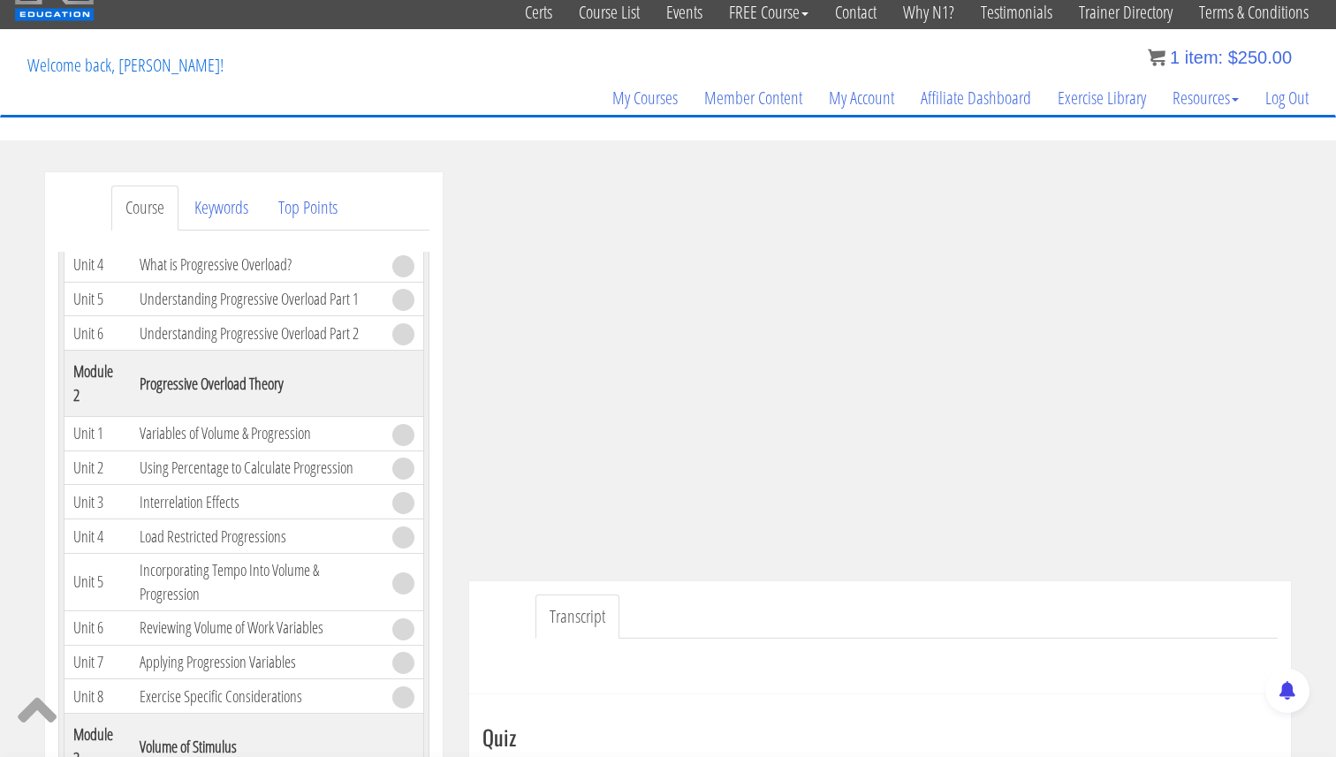
scroll to position [317, 0]
